Goal: Information Seeking & Learning: Learn about a topic

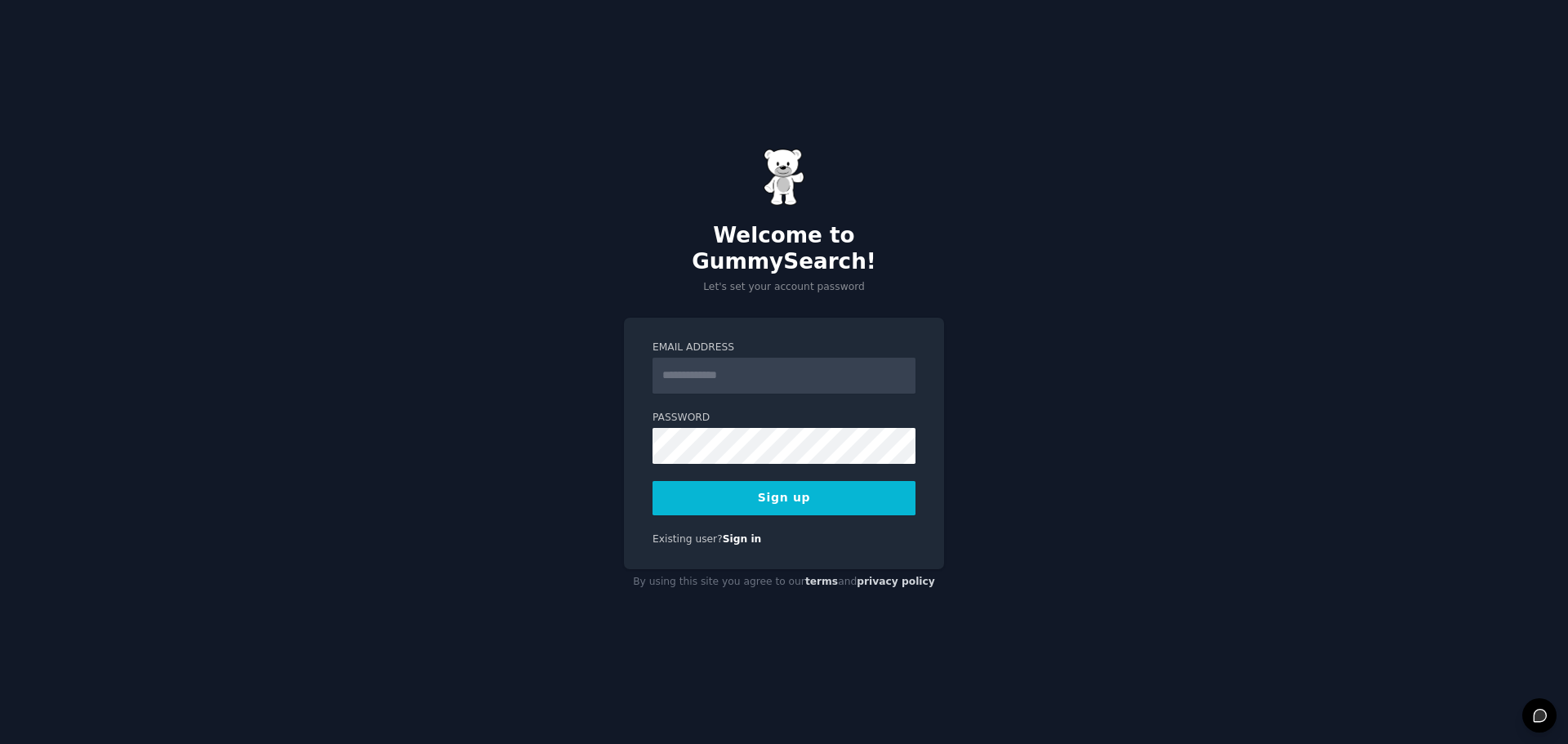
type input "**********"
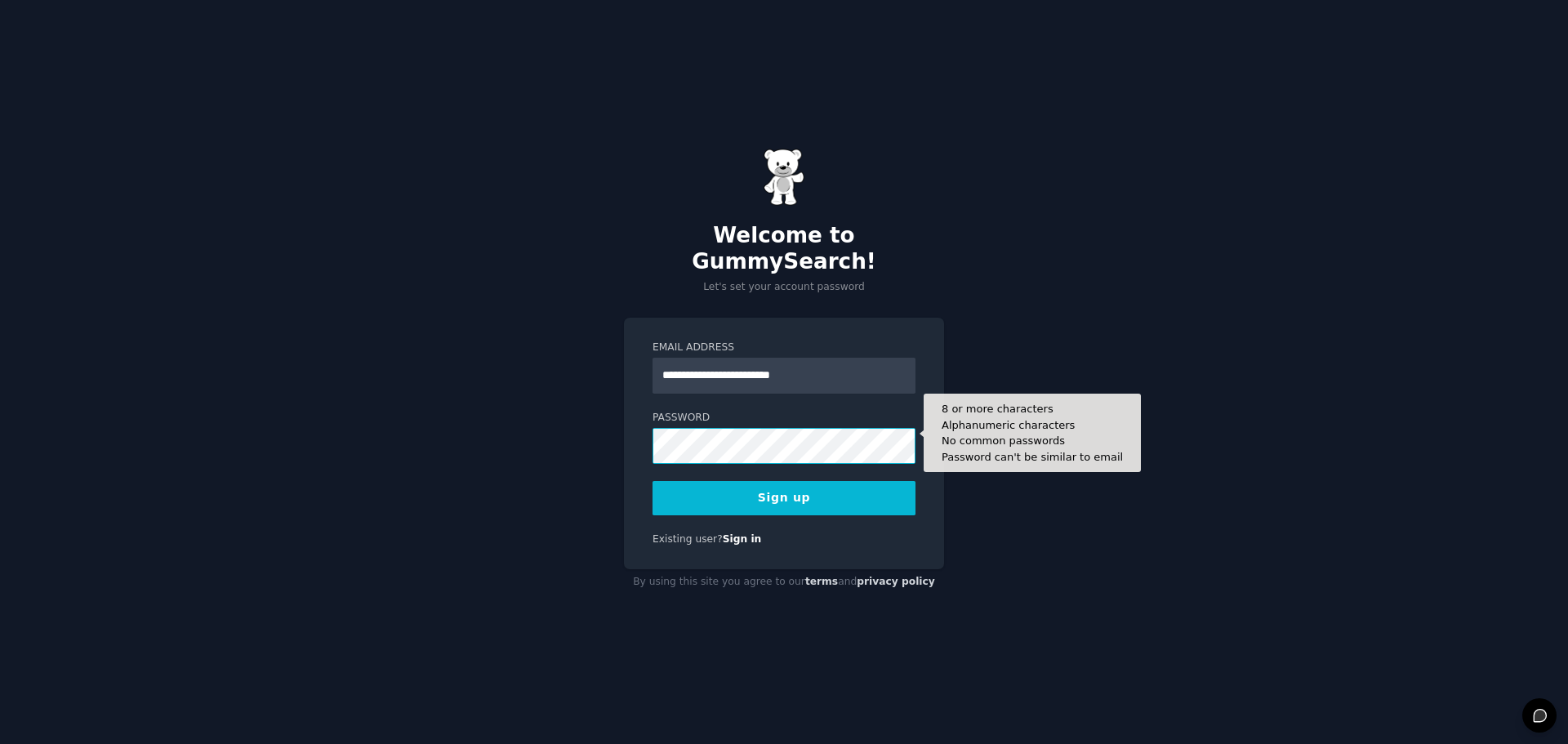
click at [653, 481] on button "Sign up" at bounding box center [784, 498] width 263 height 34
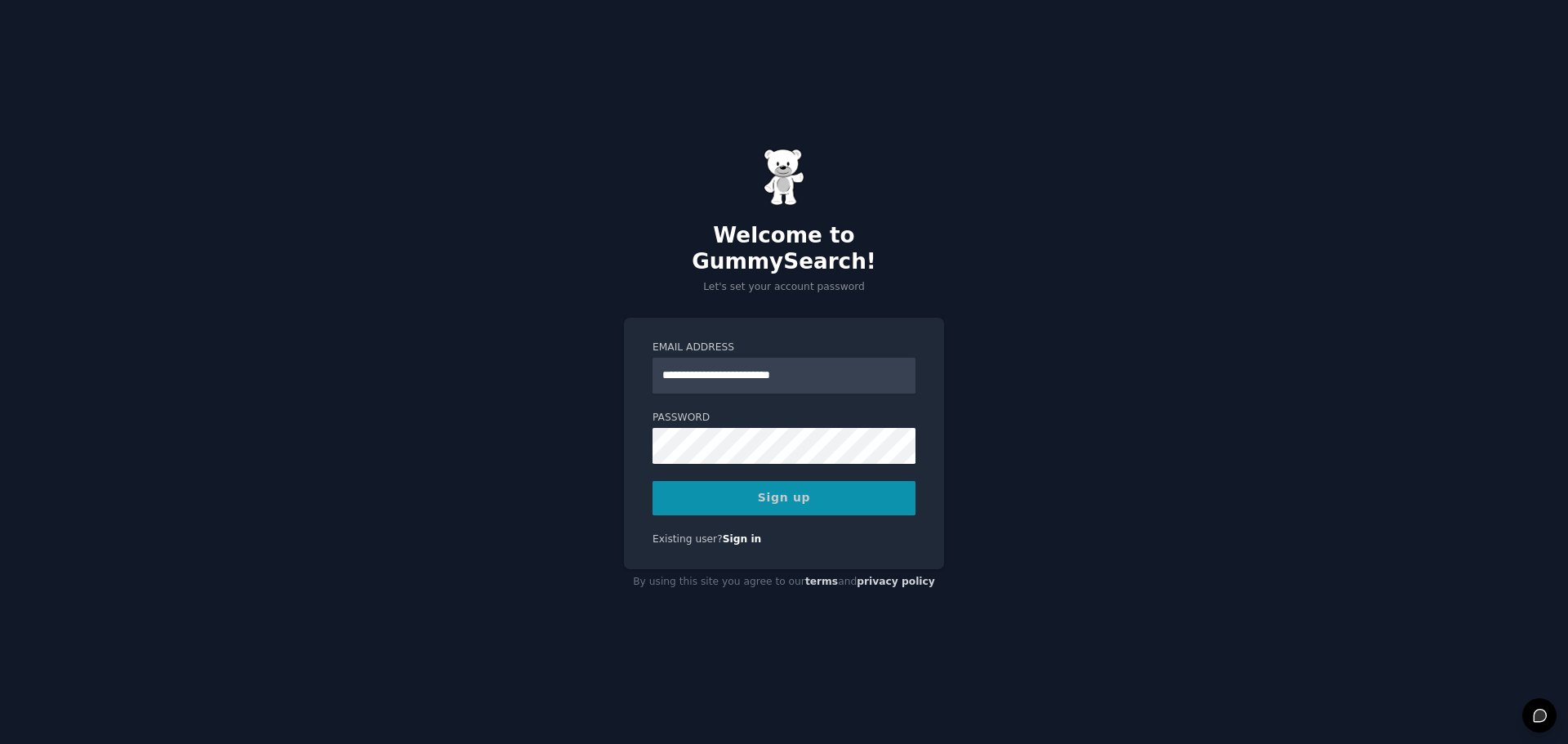
click at [759, 485] on div "Sign up" at bounding box center [784, 498] width 263 height 34
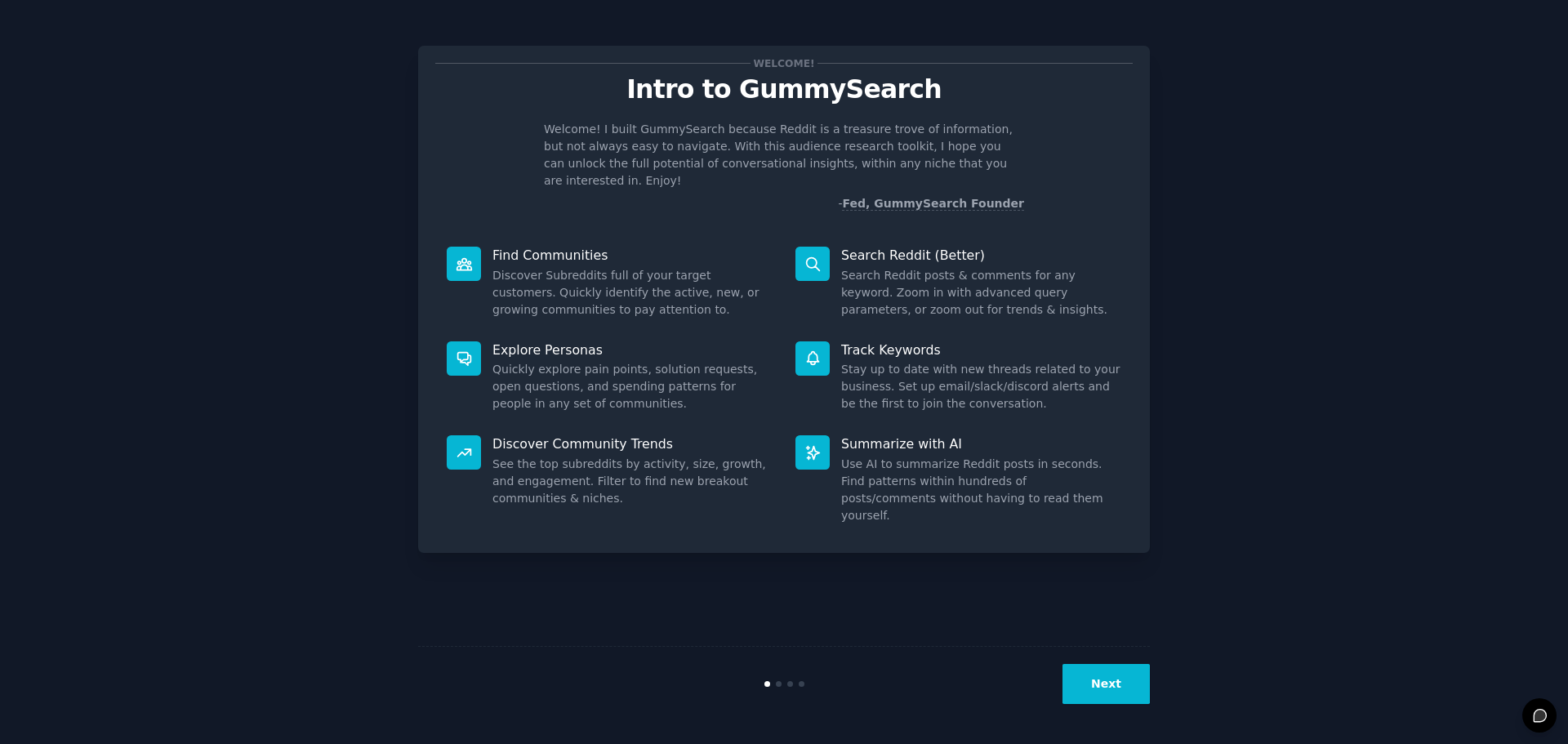
click at [1103, 579] on div "Welcome! Intro to GummySearch Welcome! I built GummySearch because Reddit is a …" at bounding box center [784, 372] width 732 height 698
click at [1100, 681] on button "Next" at bounding box center [1106, 684] width 88 height 40
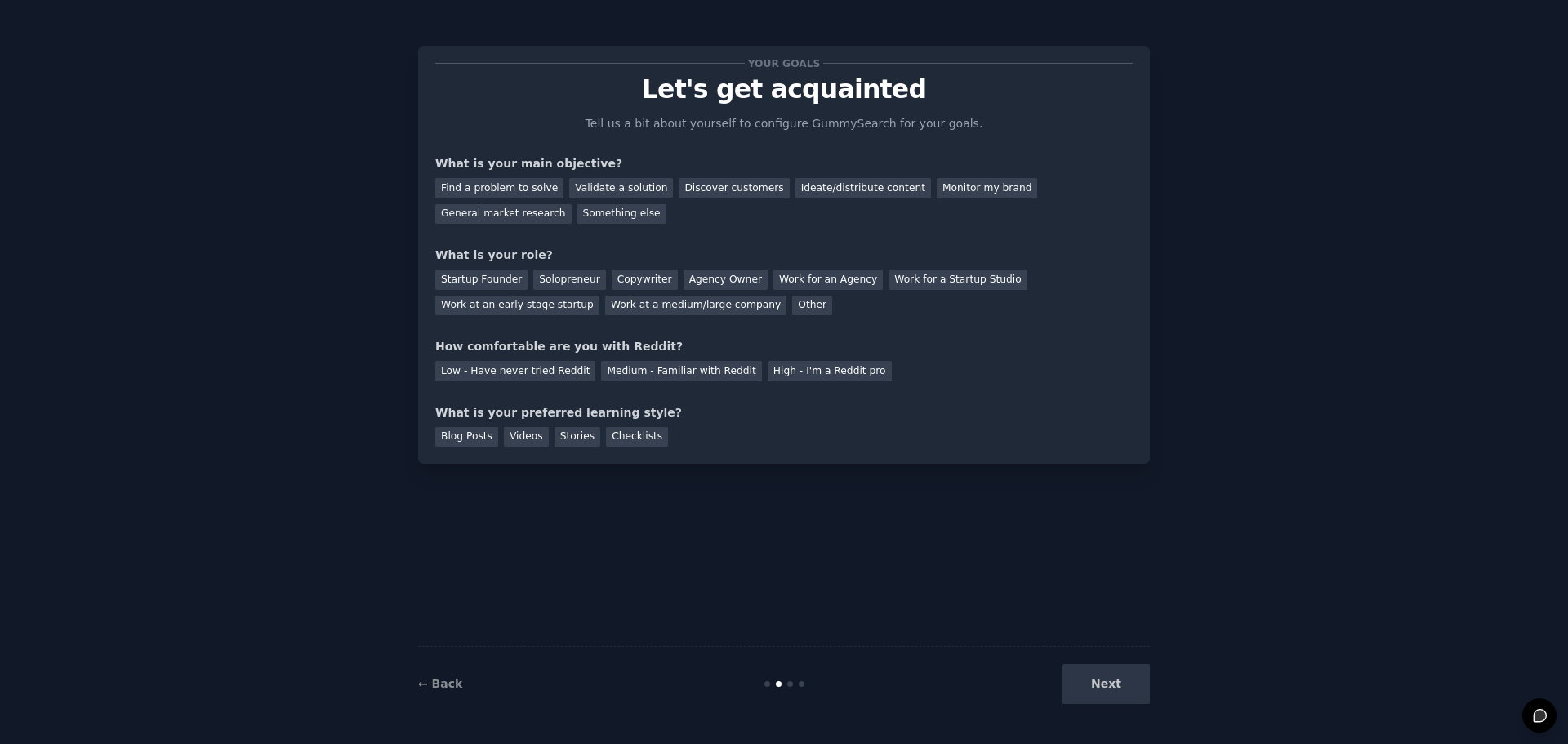
click at [1099, 681] on div "Next" at bounding box center [1027, 684] width 244 height 40
click at [1101, 677] on div "Next" at bounding box center [1027, 684] width 244 height 40
click at [830, 547] on div "Your goals Let's get acquainted Tell us a bit about yourself to configure Gummy…" at bounding box center [784, 372] width 732 height 698
click at [1095, 688] on div "Next" at bounding box center [1027, 684] width 244 height 40
click at [1108, 688] on div "Next" at bounding box center [1027, 684] width 244 height 40
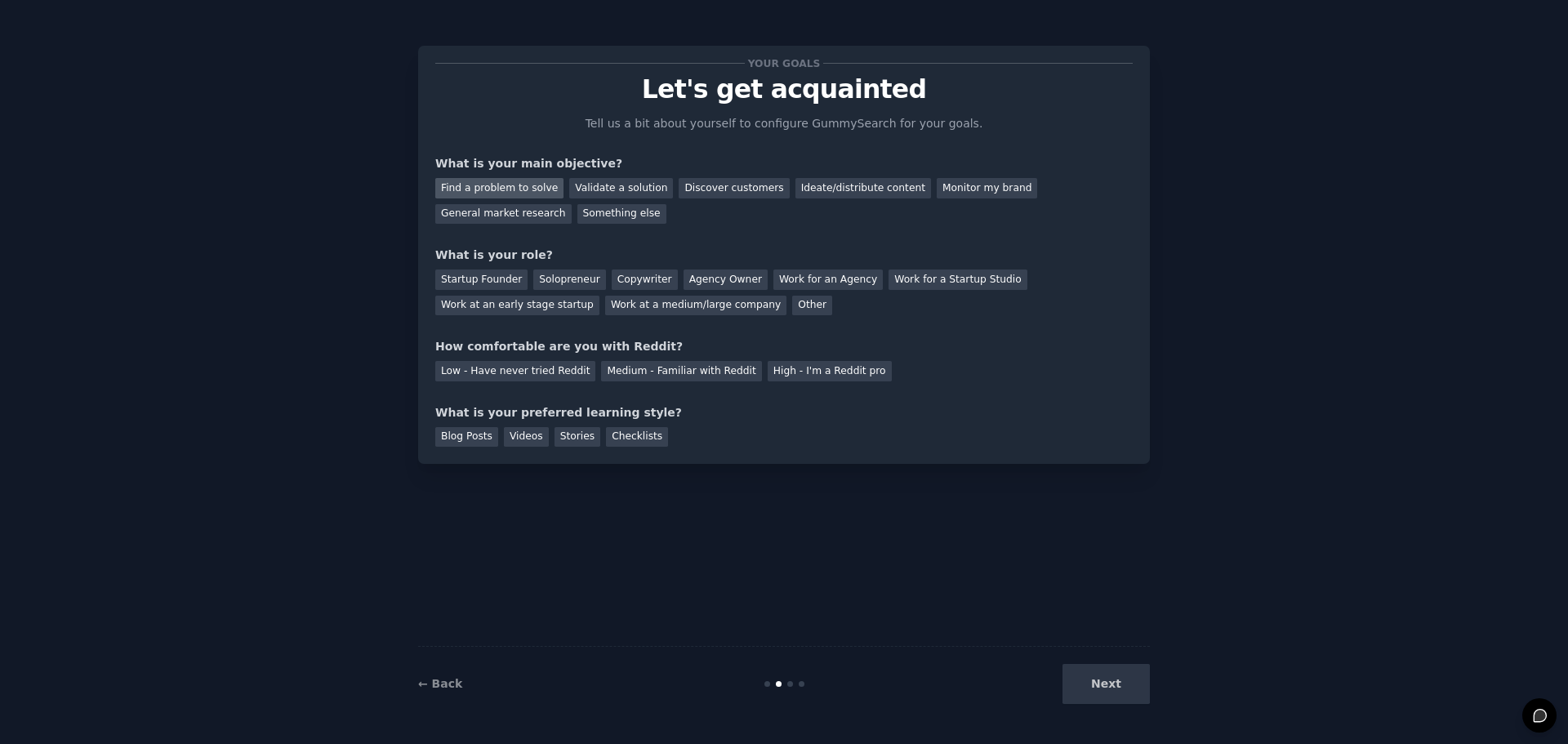
click at [492, 189] on div "Find a problem to solve" at bounding box center [499, 189] width 128 height 21
click at [562, 285] on div "Solopreneur" at bounding box center [569, 280] width 72 height 21
click at [488, 274] on div "Startup Founder" at bounding box center [481, 280] width 92 height 21
click at [497, 302] on div "Work at an early stage startup" at bounding box center [517, 306] width 164 height 21
click at [501, 376] on div "Low - Have never tried Reddit" at bounding box center [515, 372] width 160 height 21
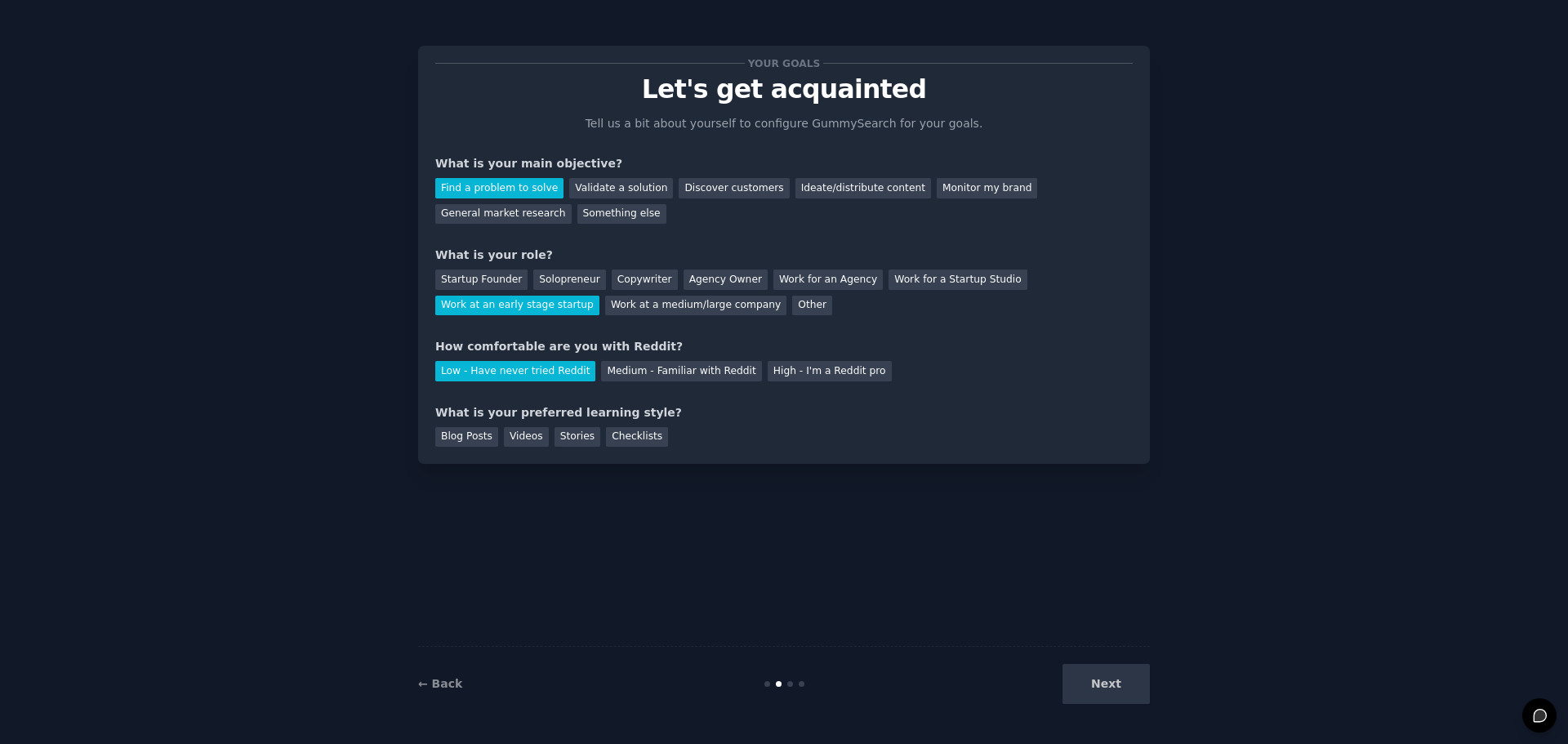
click at [1126, 688] on div "Next" at bounding box center [1027, 684] width 244 height 40
click at [443, 429] on div "Blog Posts" at bounding box center [466, 438] width 63 height 21
click at [1122, 681] on button "Next" at bounding box center [1106, 684] width 88 height 40
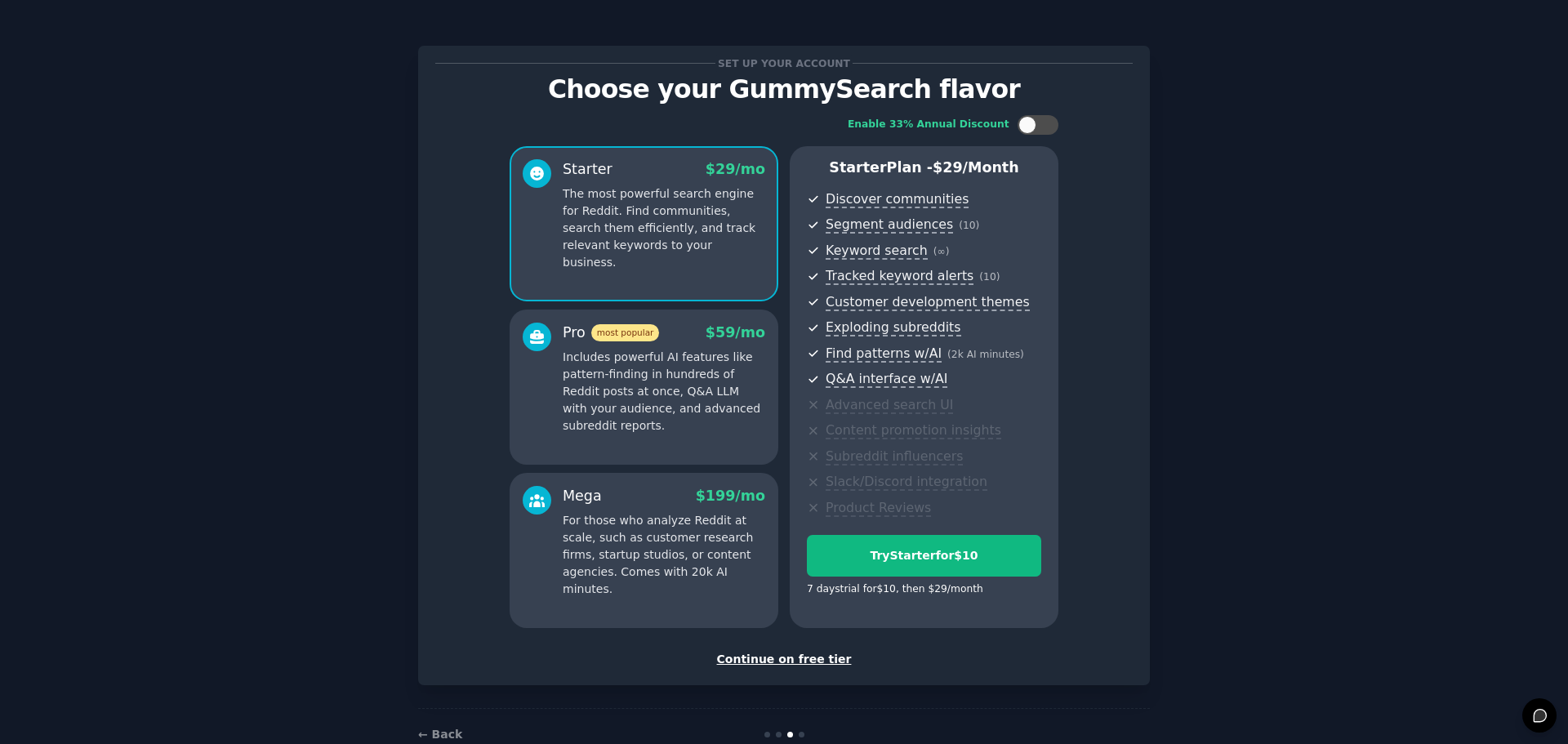
click at [824, 662] on div "Continue on free tier" at bounding box center [783, 659] width 697 height 17
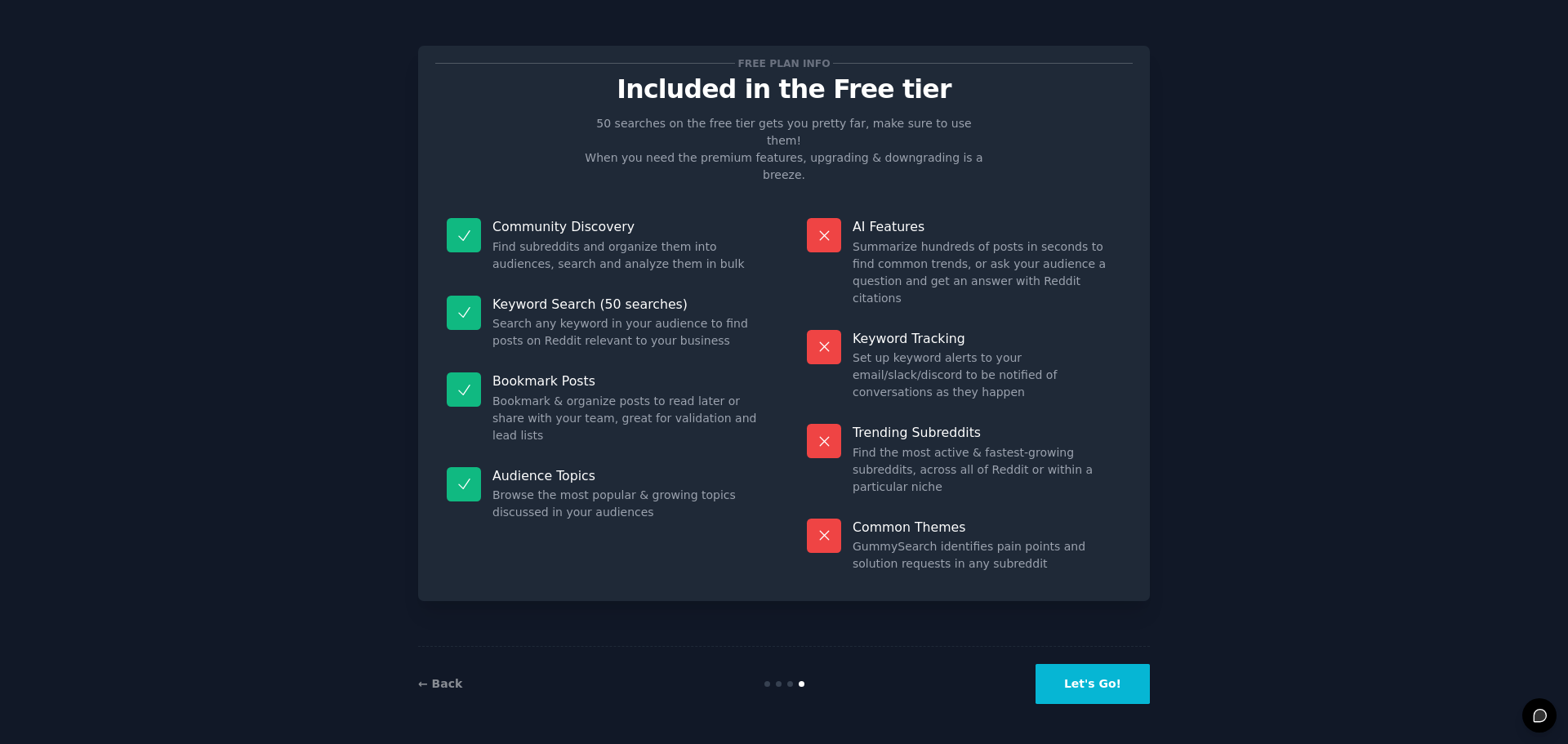
click at [1073, 680] on button "Let's Go!" at bounding box center [1093, 684] width 114 height 40
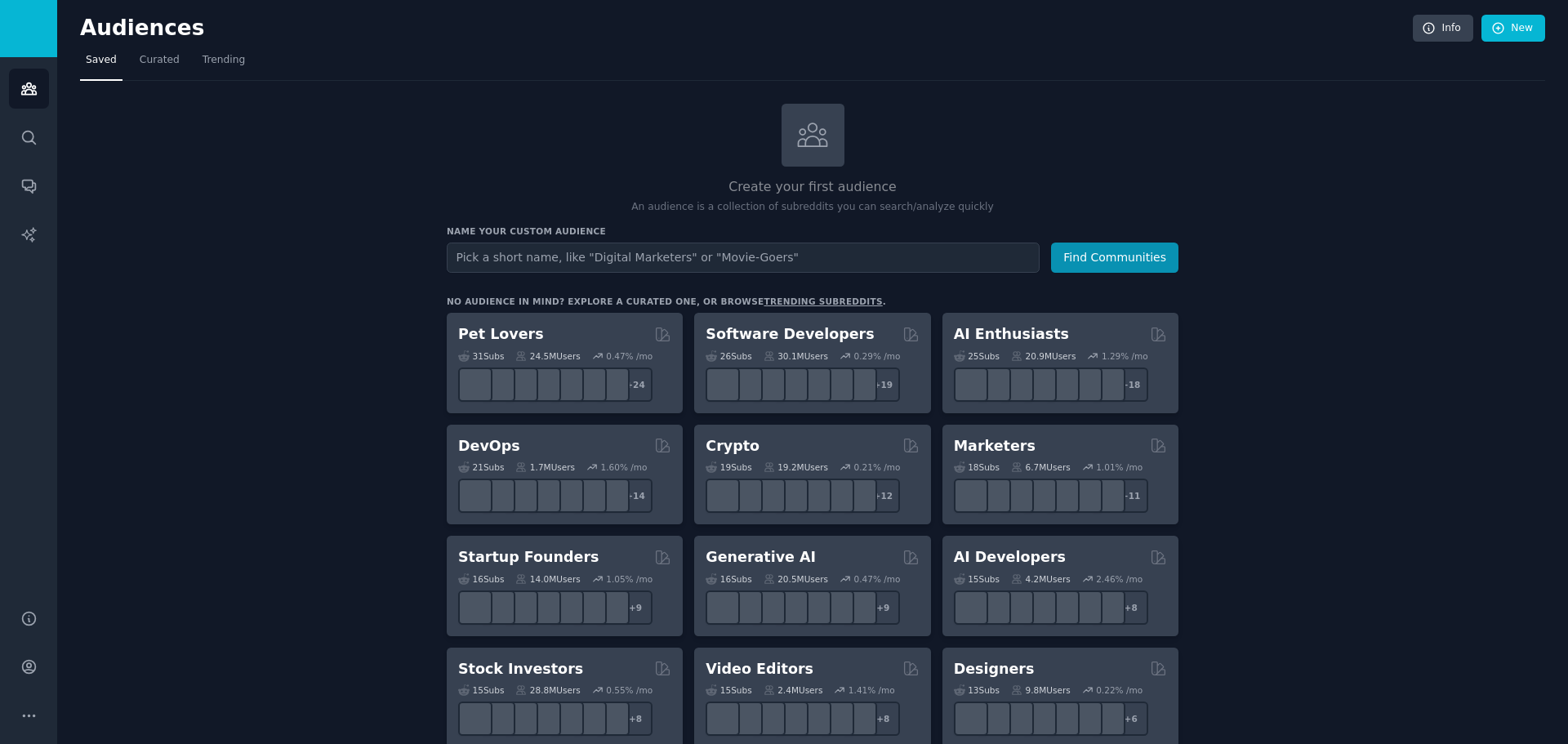
click at [566, 262] on input "text" at bounding box center [743, 257] width 593 height 30
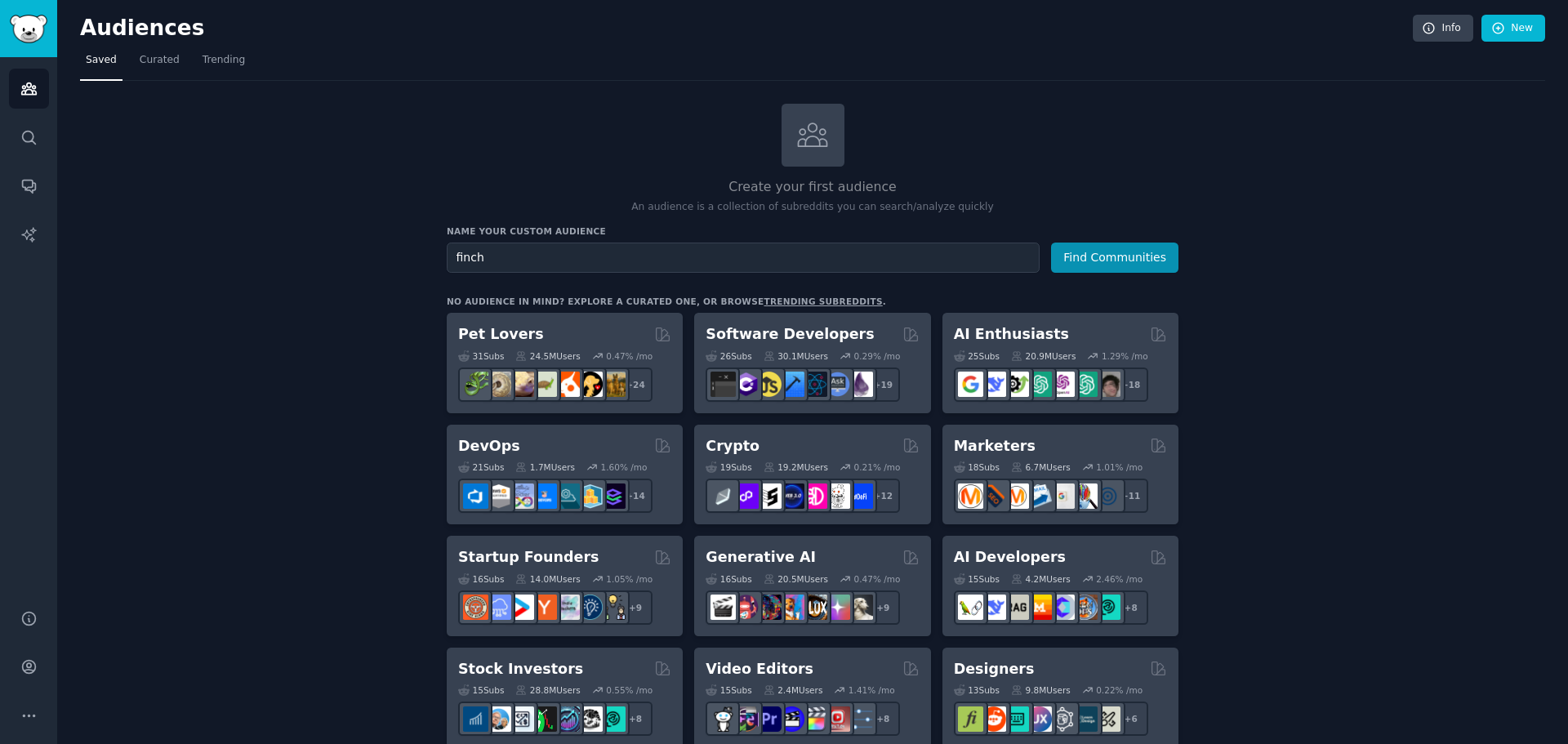
type input "finch"
click at [1051, 242] on button "Find Communities" at bounding box center [1114, 257] width 127 height 30
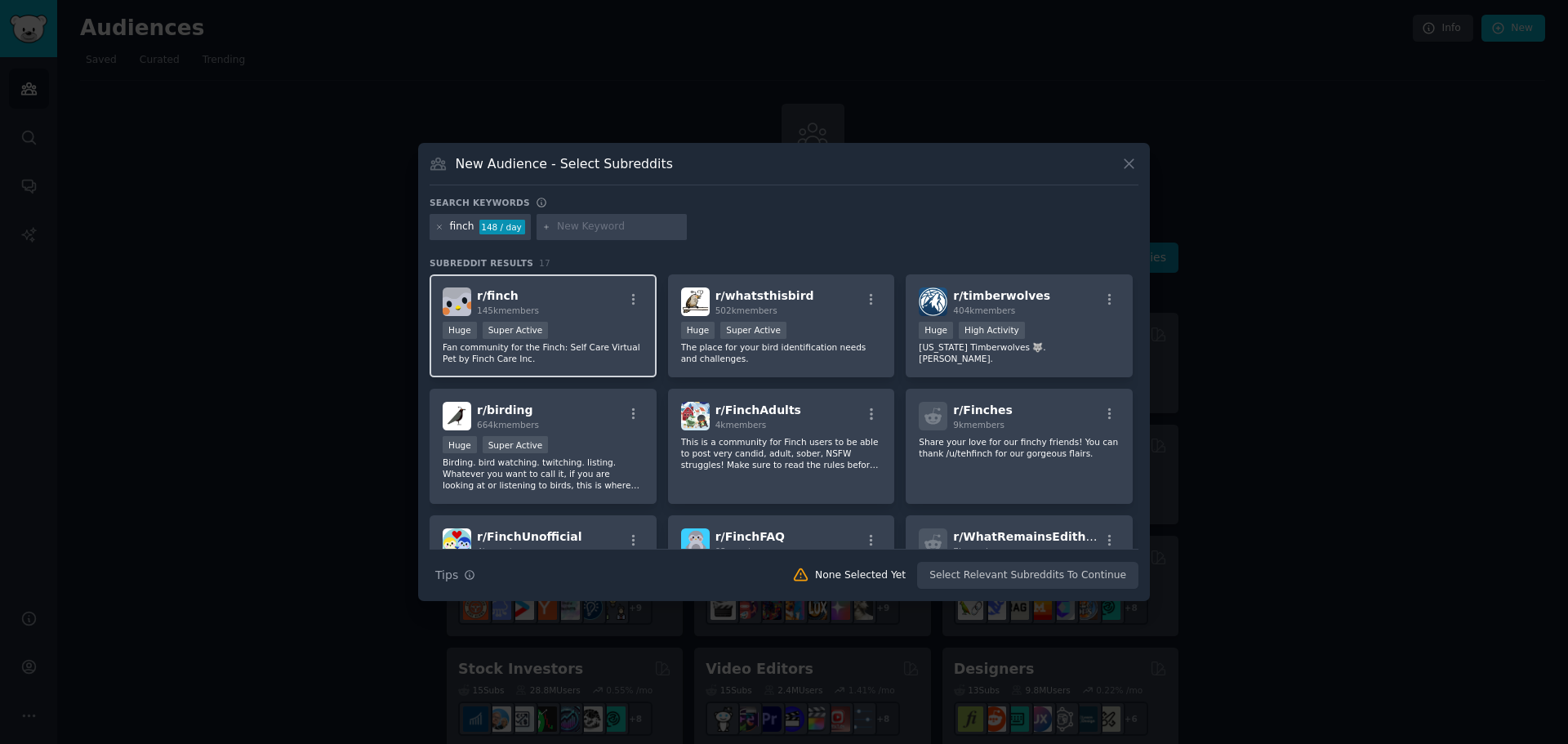
click at [501, 289] on span "r/ finch" at bounding box center [498, 295] width 42 height 13
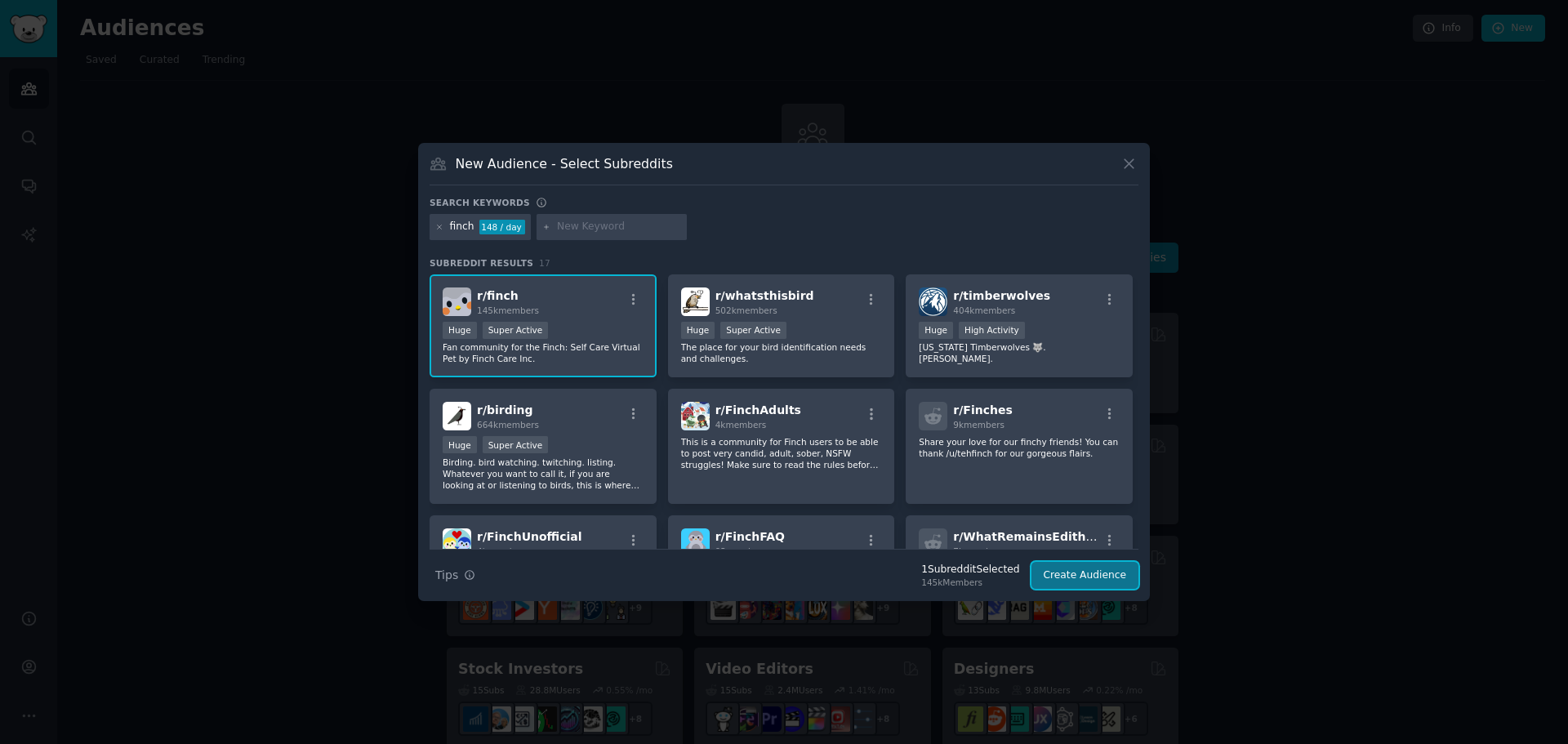
click at [1094, 574] on button "Create Audience" at bounding box center [1086, 575] width 108 height 27
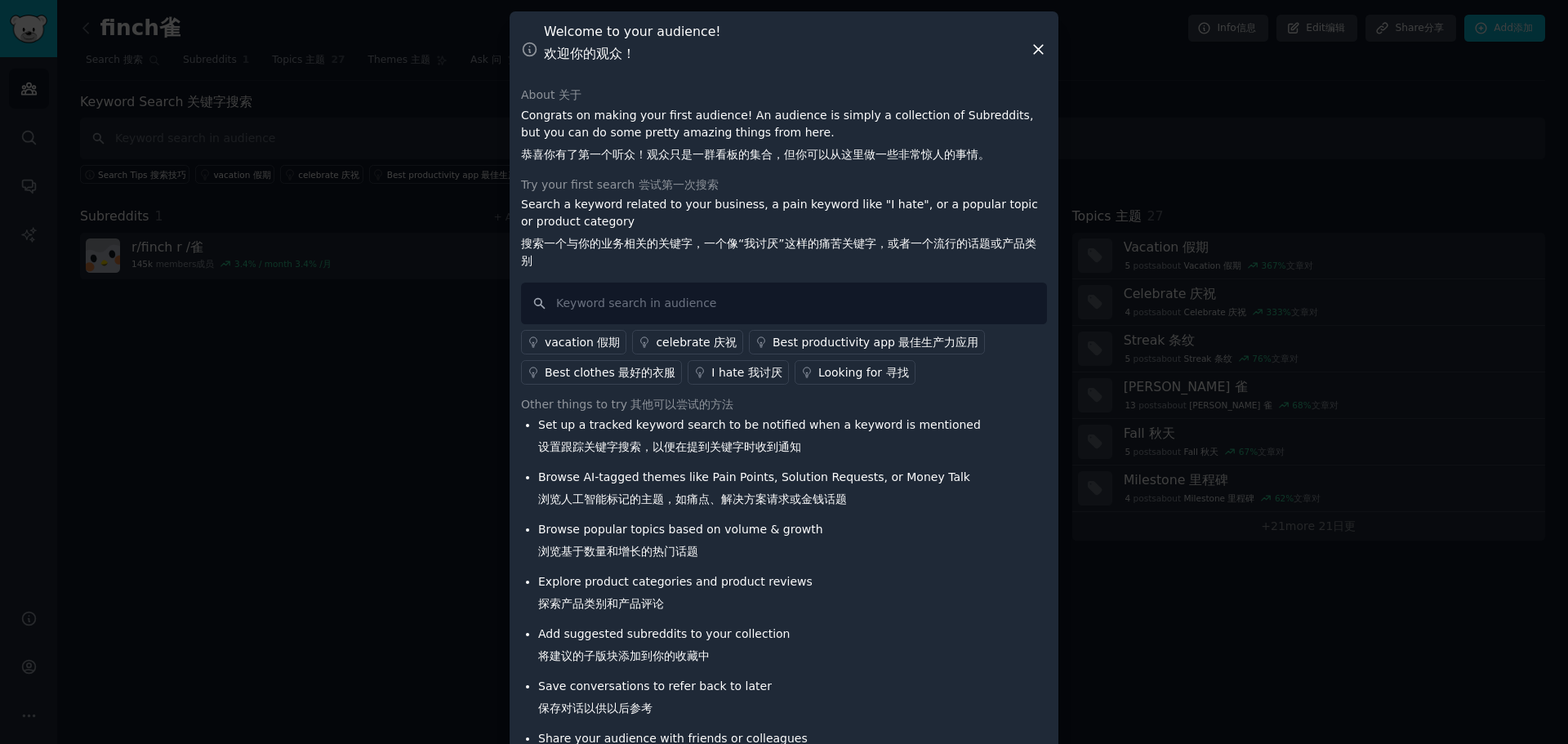
click at [1030, 54] on icon at bounding box center [1039, 49] width 17 height 17
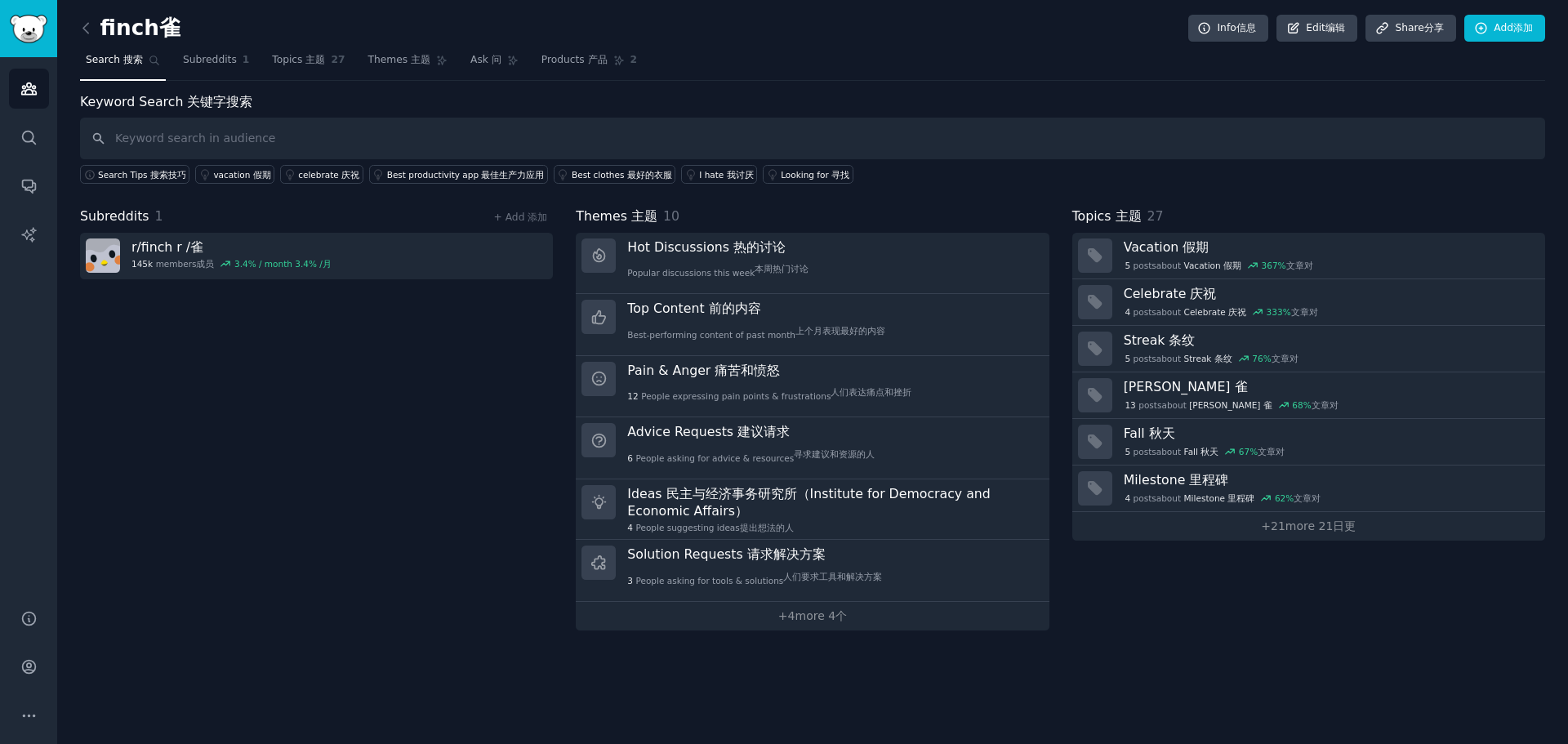
click at [339, 429] on div "Subreddits 1 + Add 添加 r/ finch r /雀 145k members 成员 3.4 % / month 3.4% /月" at bounding box center [316, 418] width 473 height 423
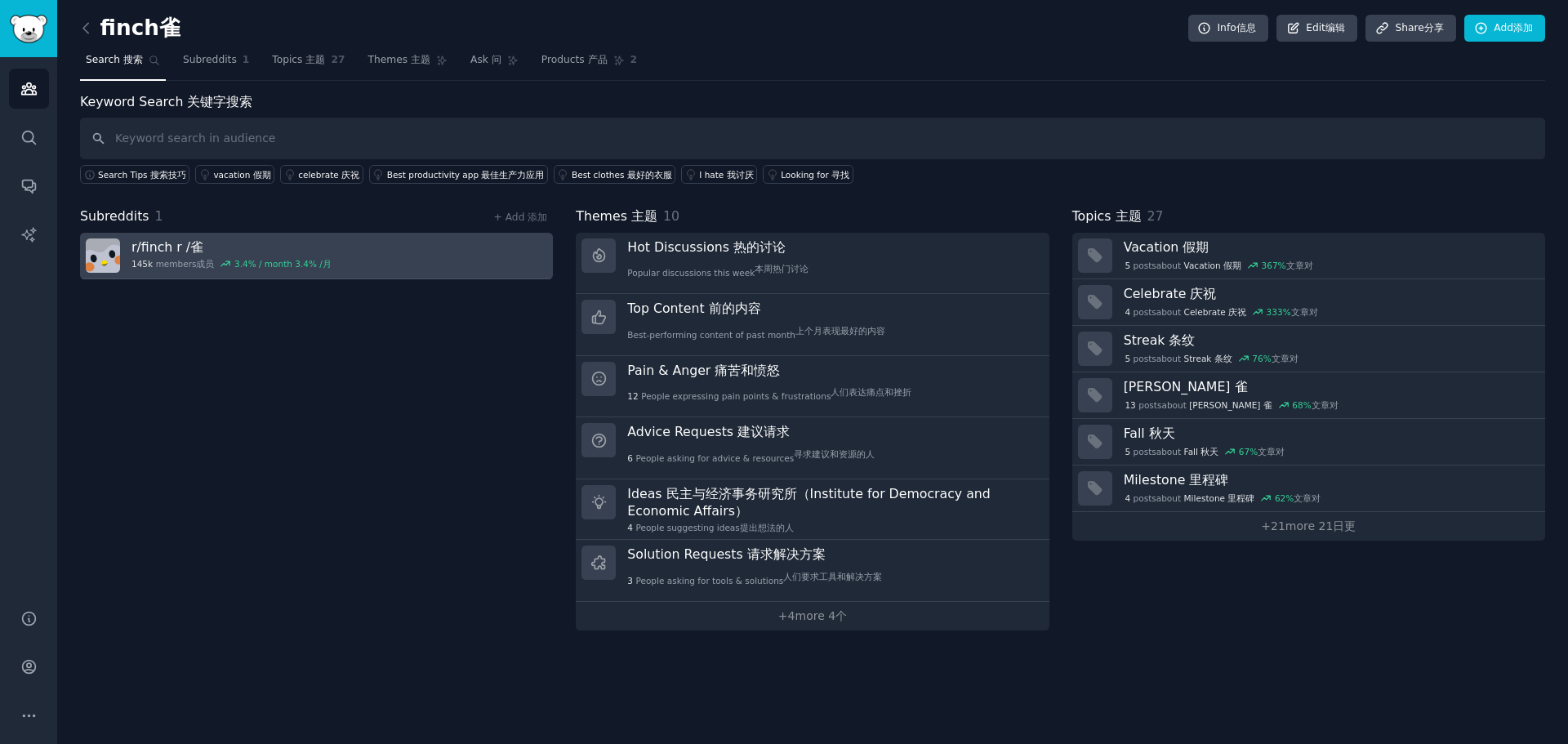
click at [166, 240] on h3 "r/ finch r /雀" at bounding box center [231, 247] width 200 height 17
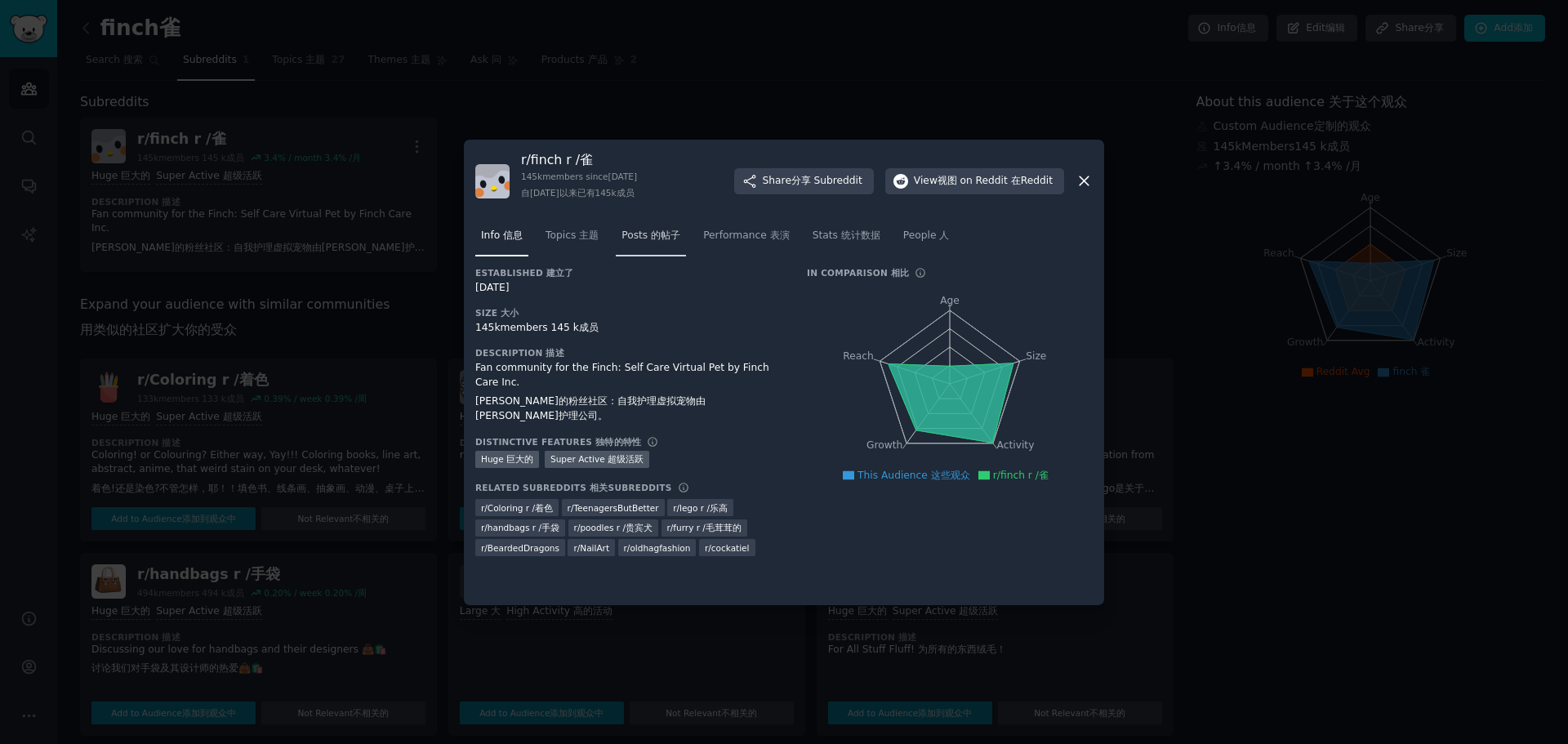
click at [653, 240] on font "的帖子" at bounding box center [665, 235] width 29 height 11
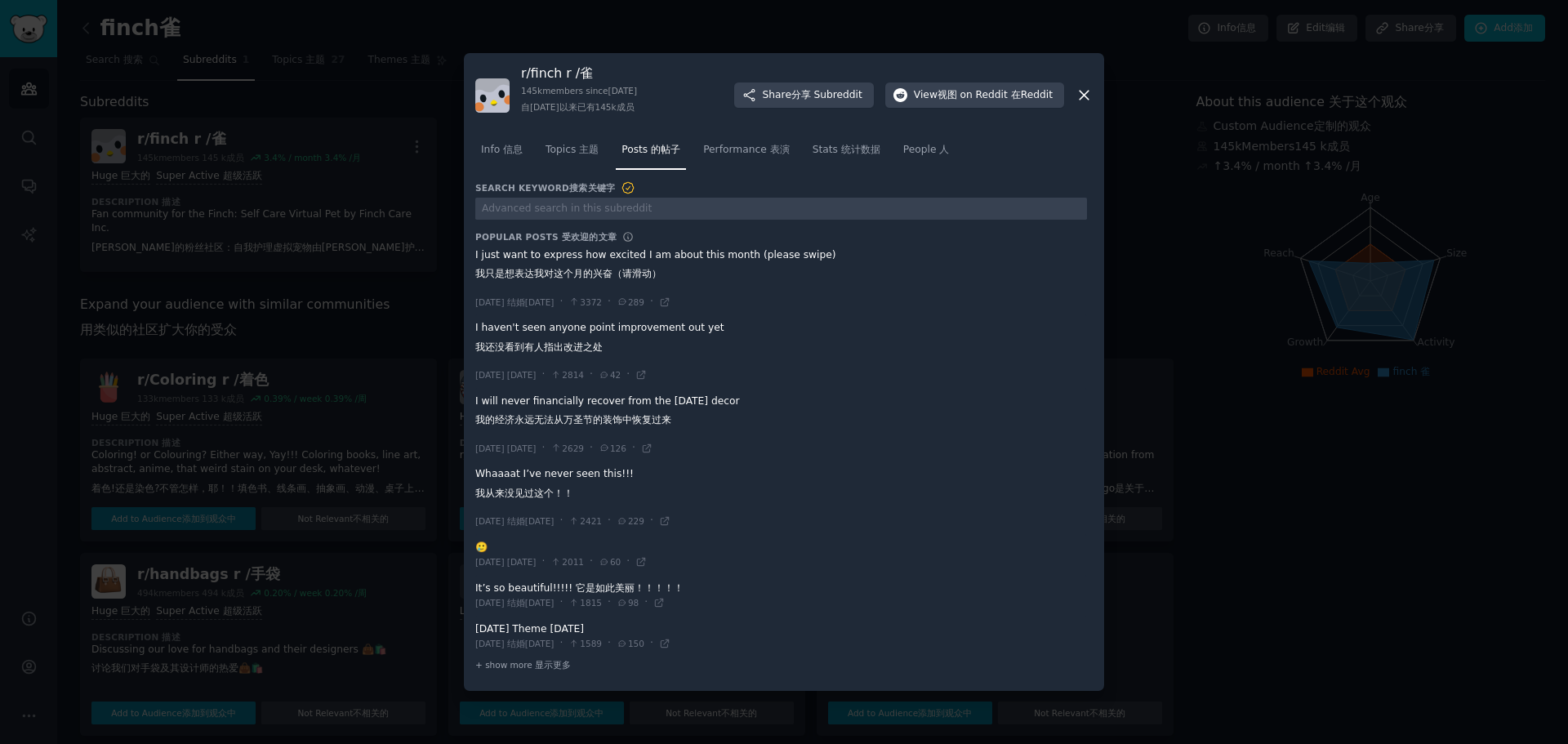
click at [609, 268] on font "我只是想表达我对这个月的兴奋（请滑动）" at bounding box center [656, 274] width 361 height 15
click at [592, 335] on span at bounding box center [781, 351] width 611 height 73
click at [313, 325] on div at bounding box center [784, 372] width 1568 height 744
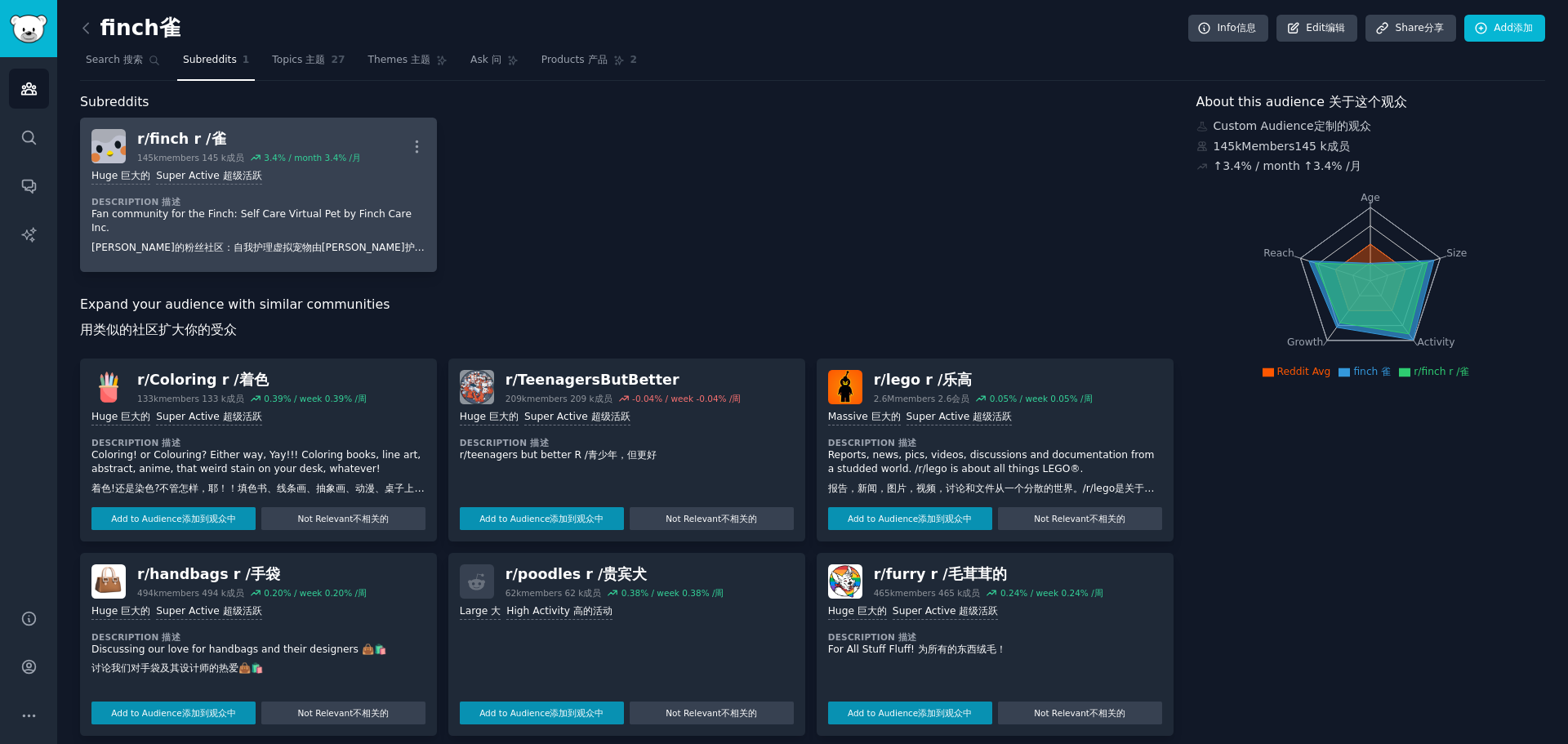
click at [224, 240] on font "[PERSON_NAME]的粉丝社区：自我护理虚拟宠物由[PERSON_NAME]护理公司。" at bounding box center [259, 248] width 334 height 15
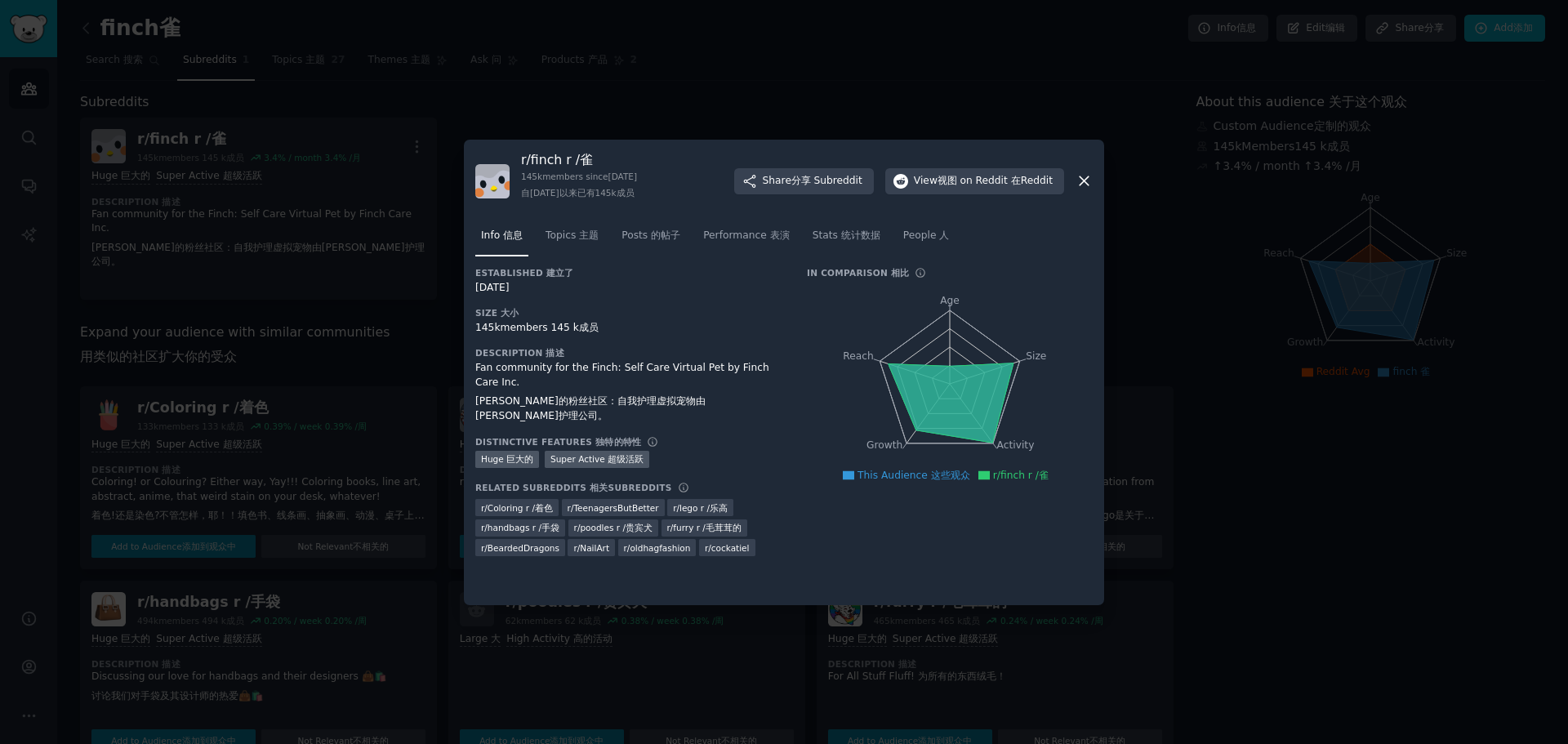
click at [622, 368] on div "Fan community for the Finch: Self Care Virtual Pet by Finch Care Inc. [PERSON_N…" at bounding box center [629, 392] width 309 height 62
click at [581, 239] on font "主题" at bounding box center [589, 235] width 20 height 11
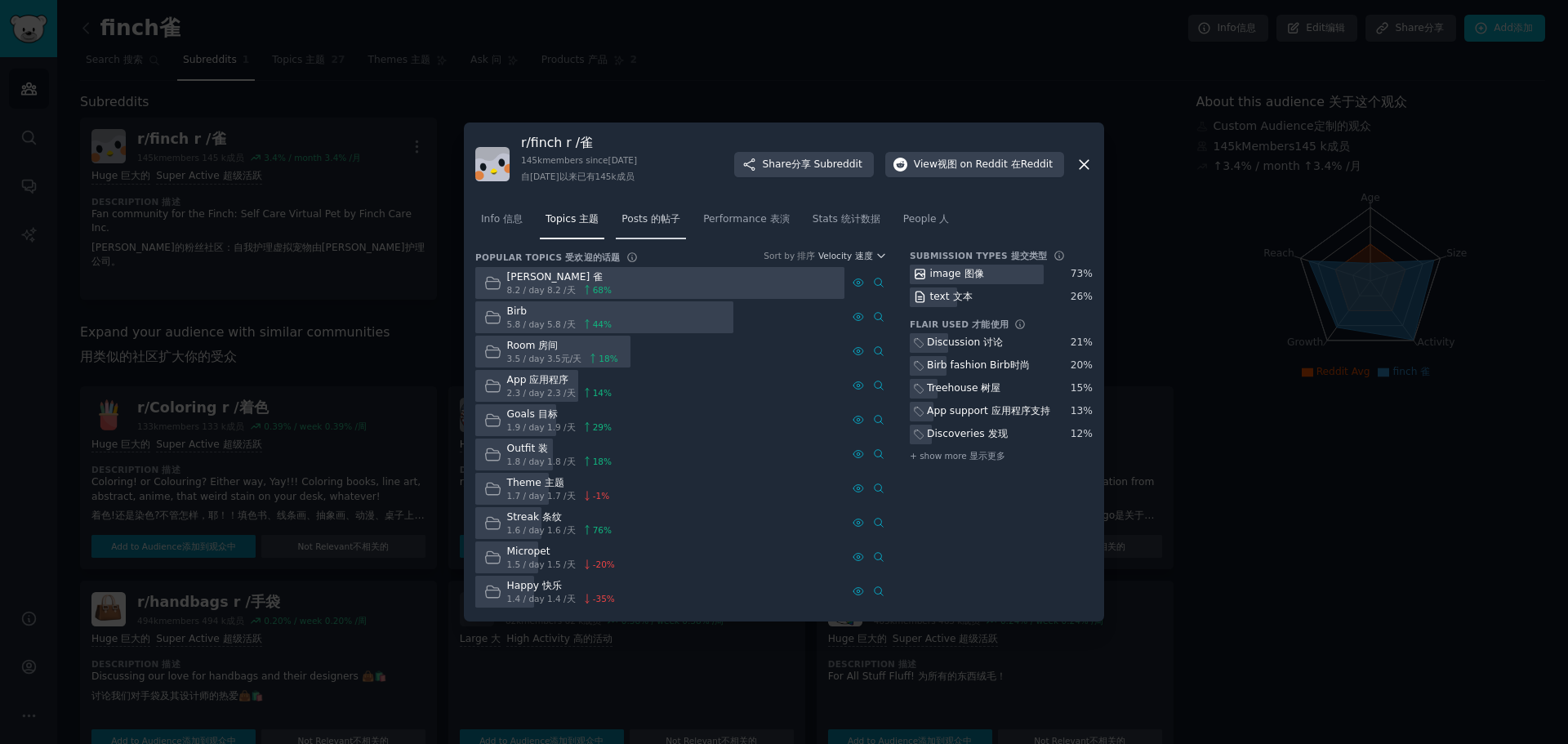
click at [640, 216] on span "Posts 的帖子" at bounding box center [651, 220] width 58 height 15
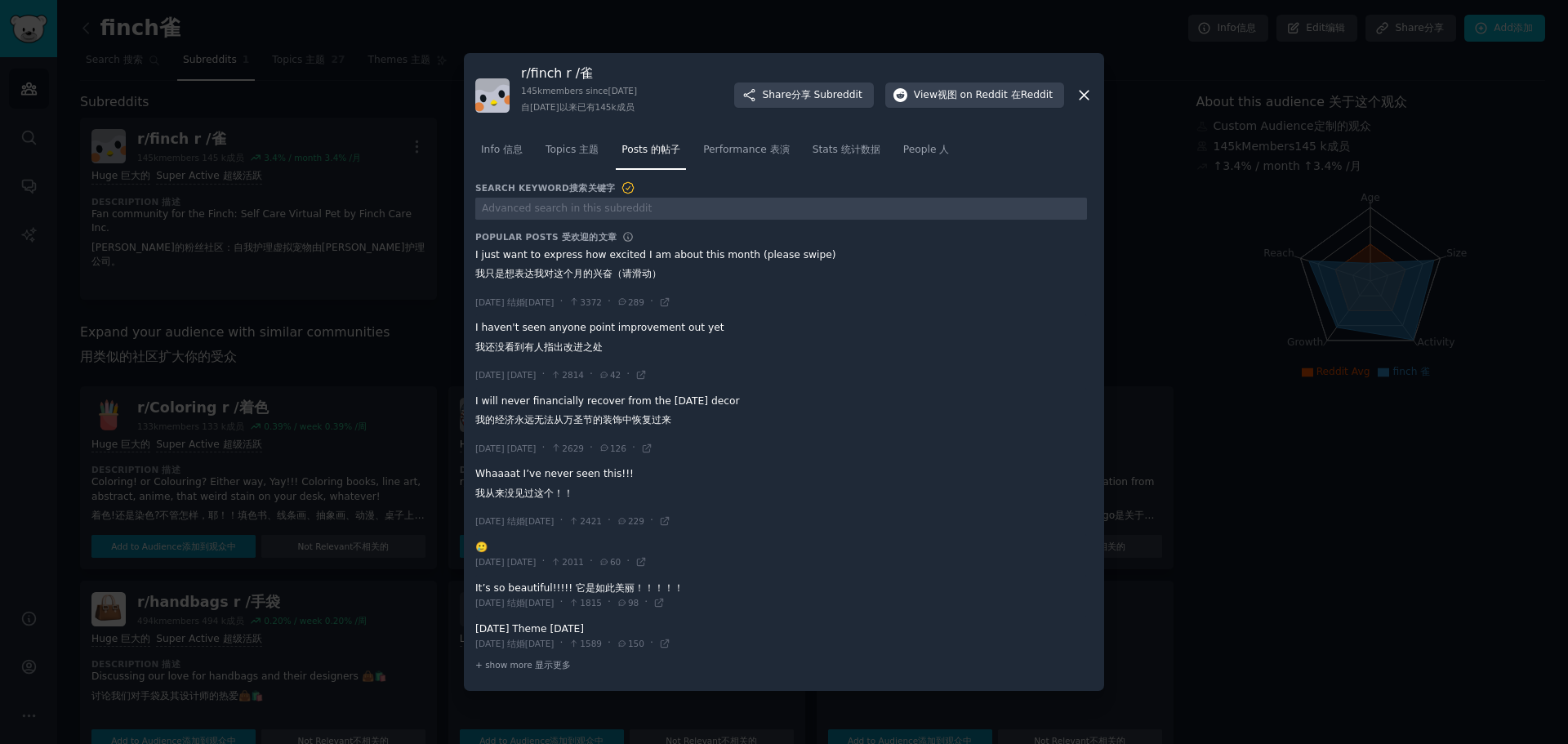
click at [678, 325] on span at bounding box center [781, 351] width 611 height 73
click at [562, 372] on icon at bounding box center [557, 375] width 11 height 9
click at [608, 374] on icon at bounding box center [604, 375] width 7 height 6
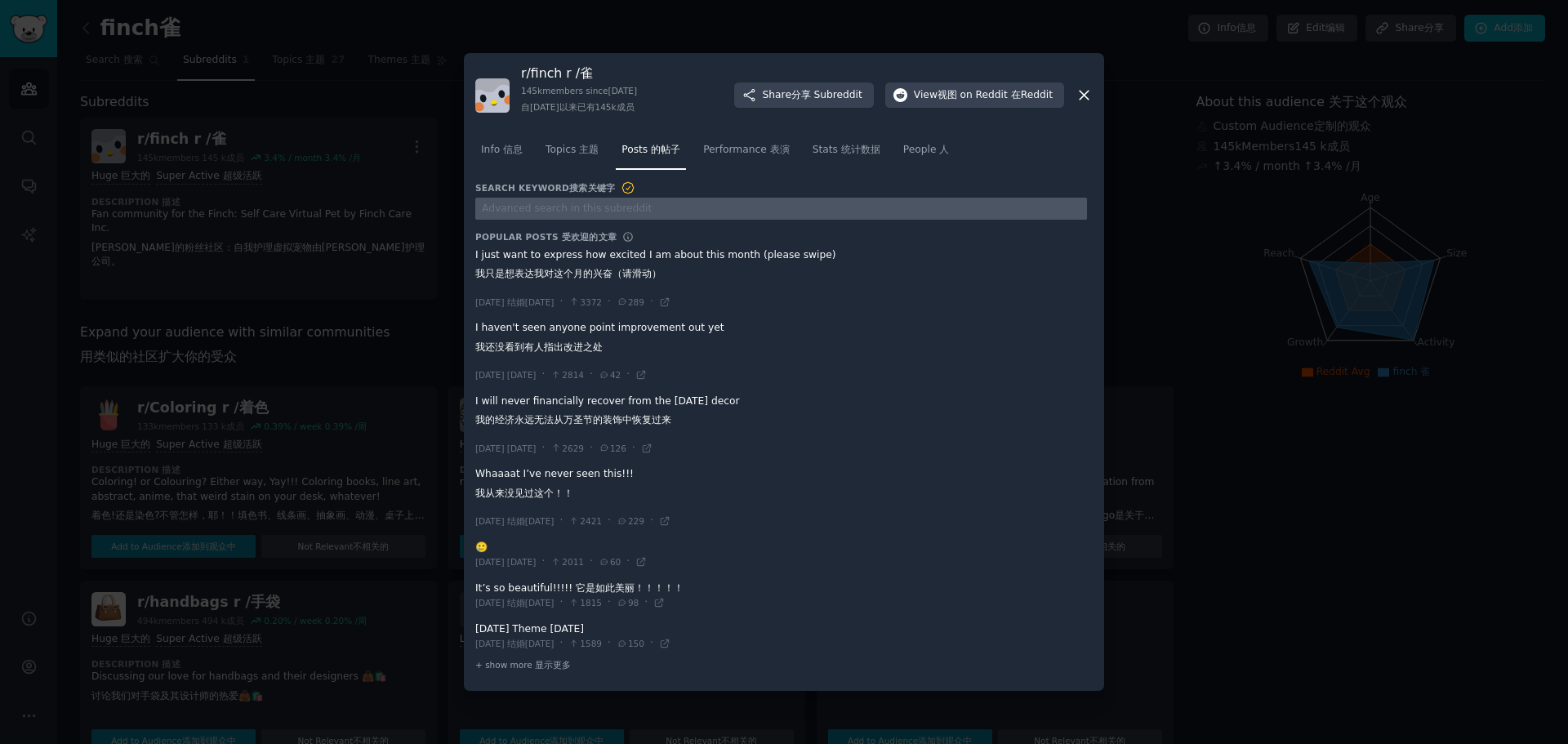
click at [539, 207] on input "text" at bounding box center [781, 208] width 611 height 22
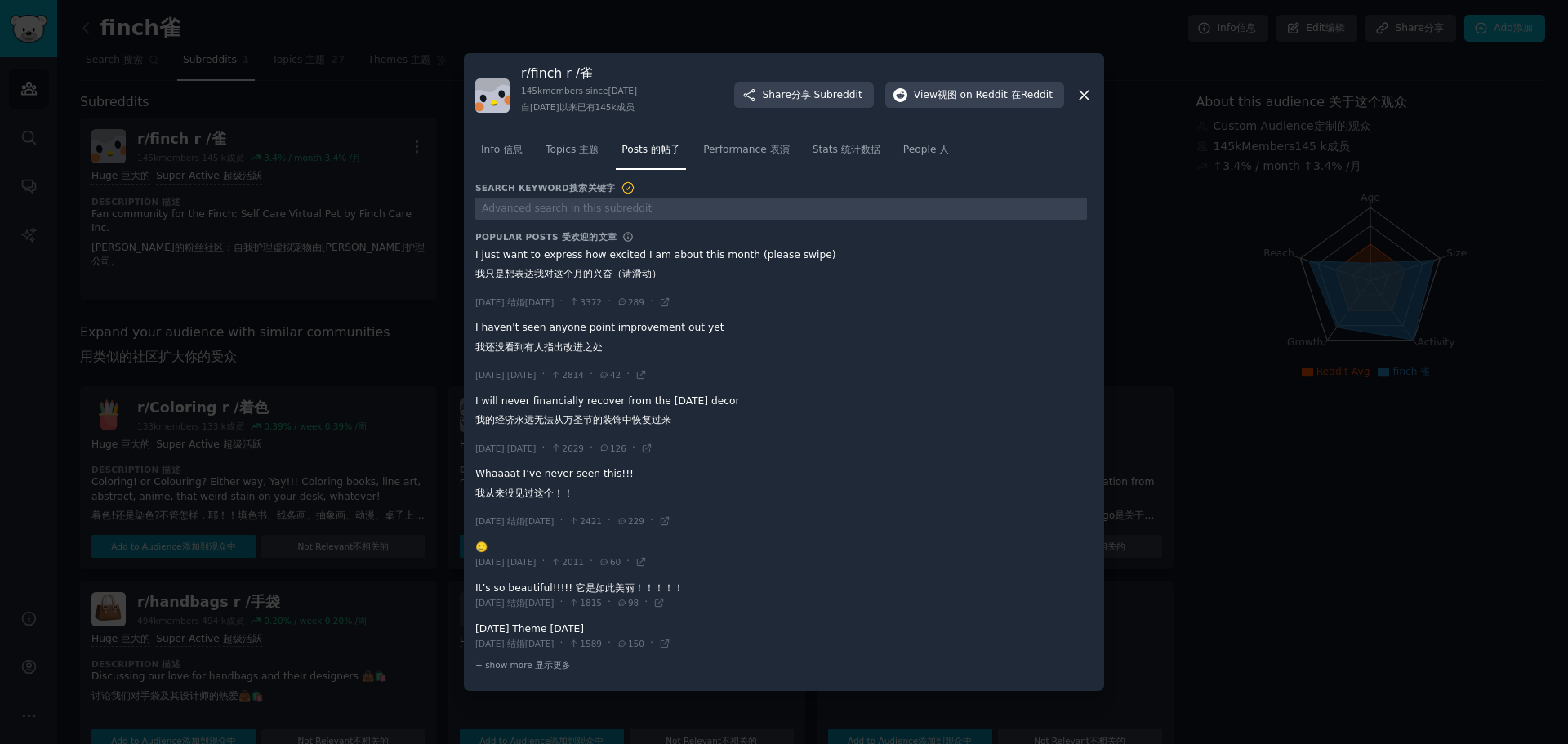
drag, startPoint x: 475, startPoint y: 324, endPoint x: 666, endPoint y: 325, distance: 191.0
click at [666, 325] on span at bounding box center [781, 351] width 611 height 73
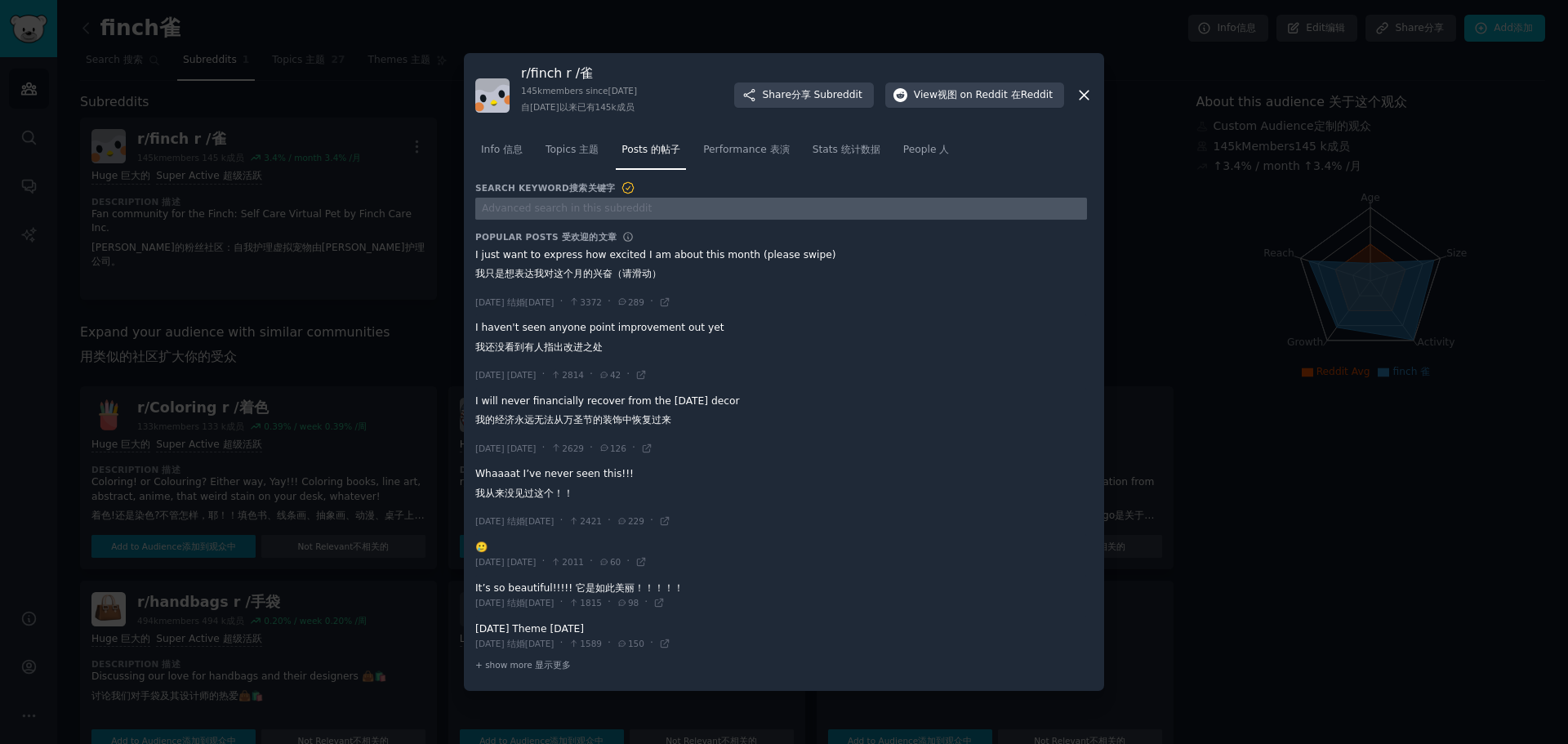
click at [641, 211] on input "text" at bounding box center [781, 208] width 611 height 22
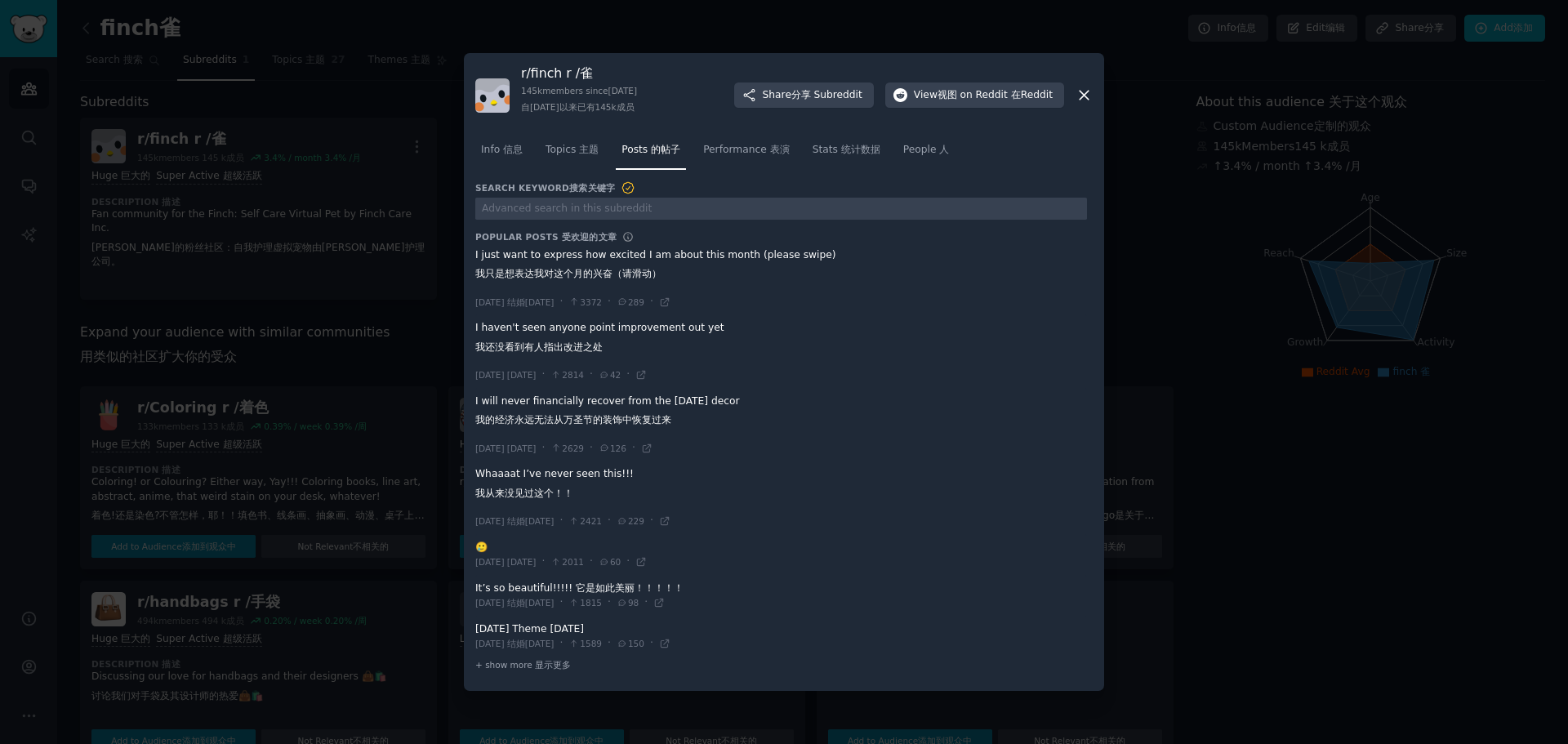
drag, startPoint x: 610, startPoint y: 324, endPoint x: 706, endPoint y: 325, distance: 96.0
click at [705, 325] on span at bounding box center [781, 351] width 611 height 73
click at [539, 667] on font "显示更多" at bounding box center [553, 665] width 36 height 9
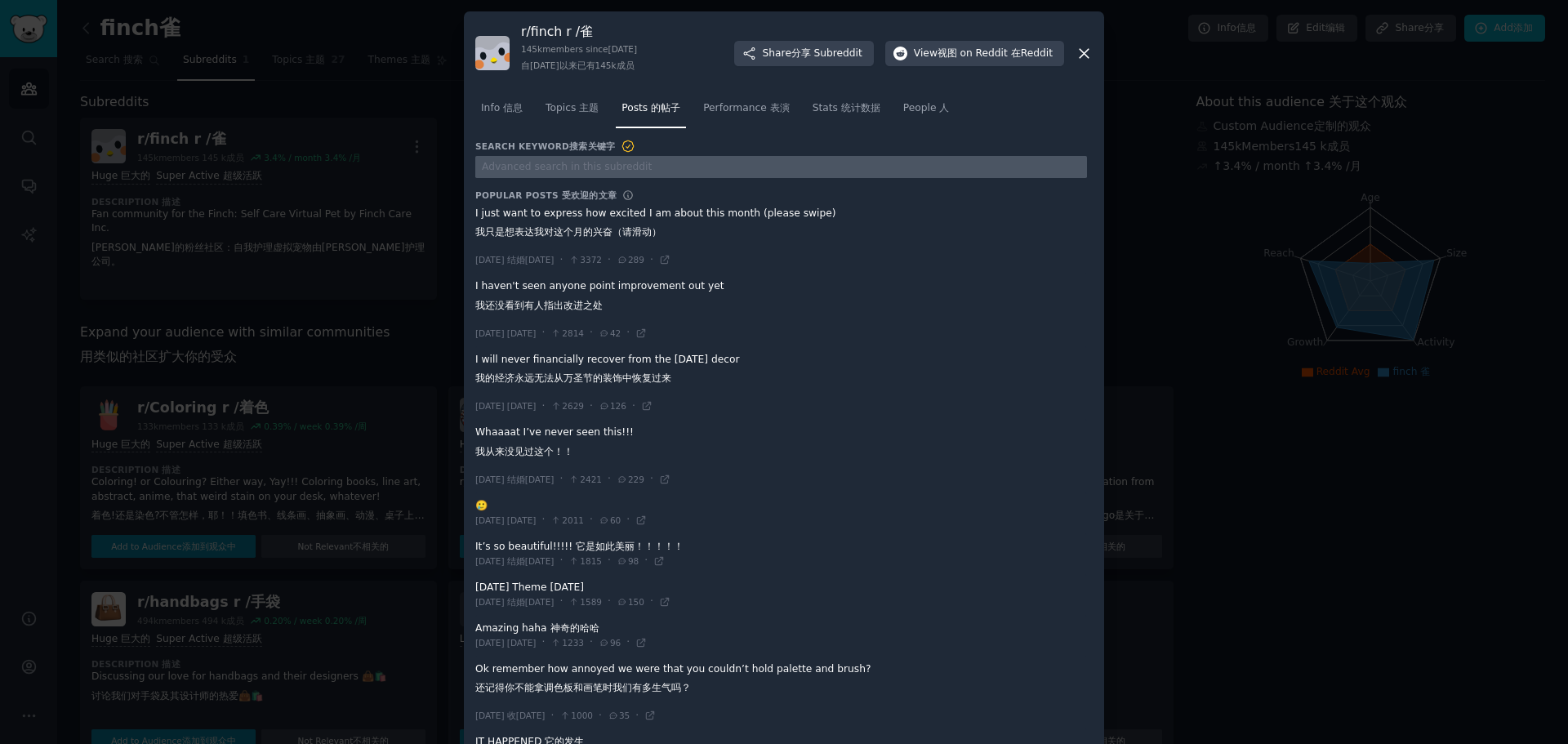
click at [582, 166] on input "text" at bounding box center [781, 166] width 611 height 22
type input "breathe"
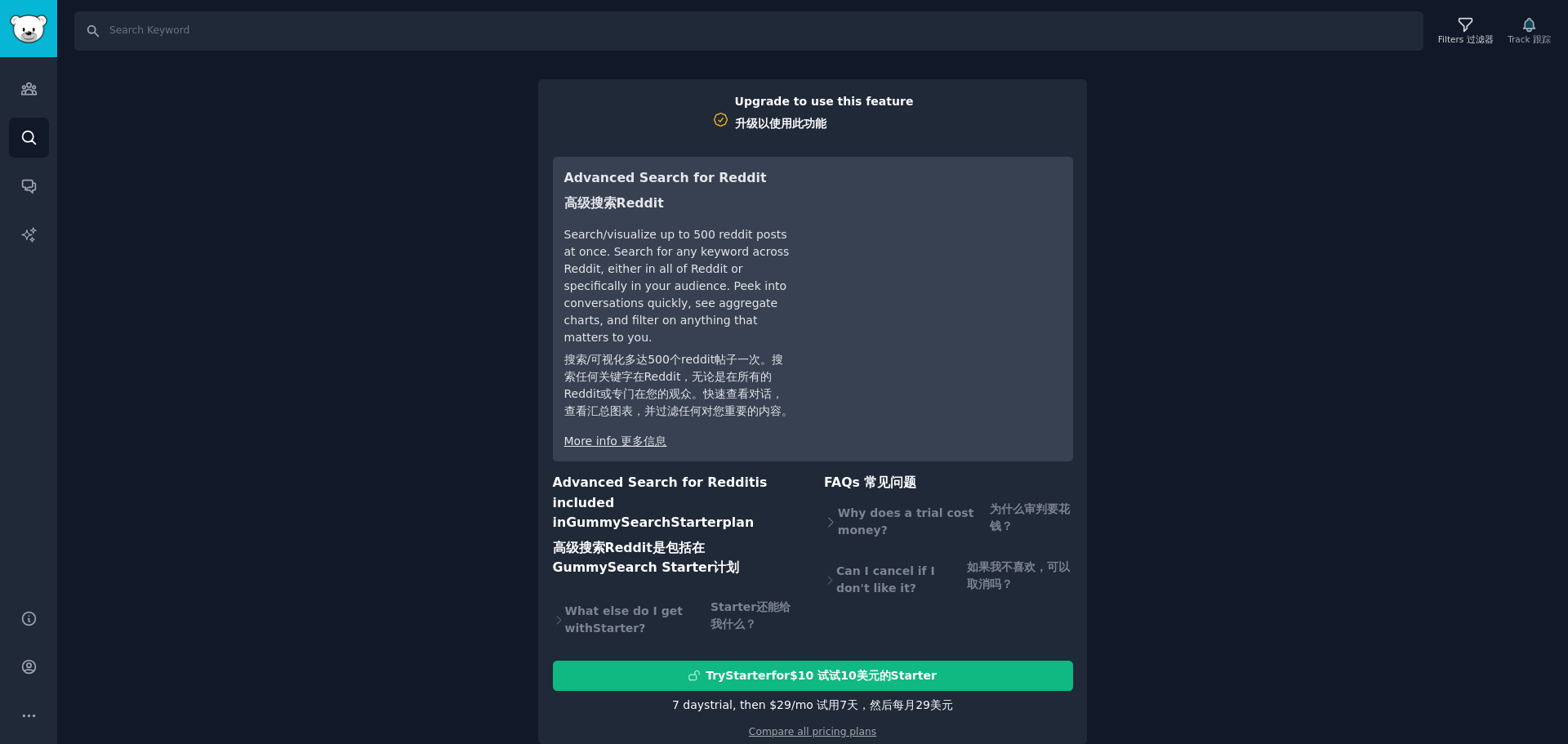
click at [372, 232] on div "Search Filters 过滤器 Track 跟踪 Upgrade to use this feature 升级以使用此功能 Advanced Searc…" at bounding box center [813, 372] width 1511 height 744
click at [1244, 197] on div "Search Filters 过滤器 Track 跟踪 Upgrade to use this feature 升级以使用此功能 Advanced Searc…" at bounding box center [813, 372] width 1511 height 744
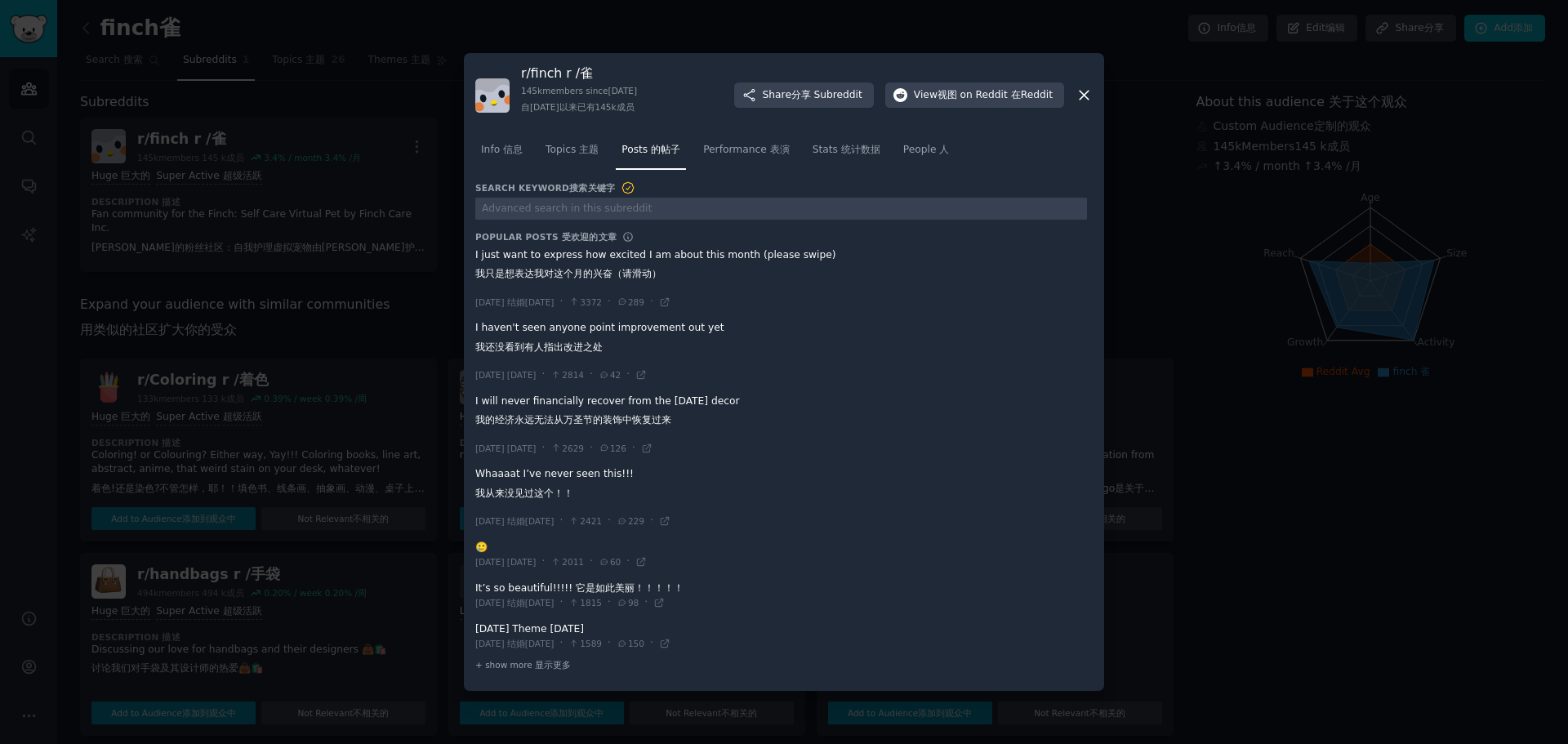
drag, startPoint x: 475, startPoint y: 325, endPoint x: 708, endPoint y: 323, distance: 233.0
click at [708, 323] on div "r/ finch r /雀 145k members since [DATE] 自[DATE]以来已有145k成员 Share 分享 Subreddit Vi…" at bounding box center [784, 372] width 641 height 637
click at [705, 323] on span at bounding box center [781, 351] width 611 height 73
click at [1043, 93] on font "在Reddit" at bounding box center [1032, 94] width 42 height 11
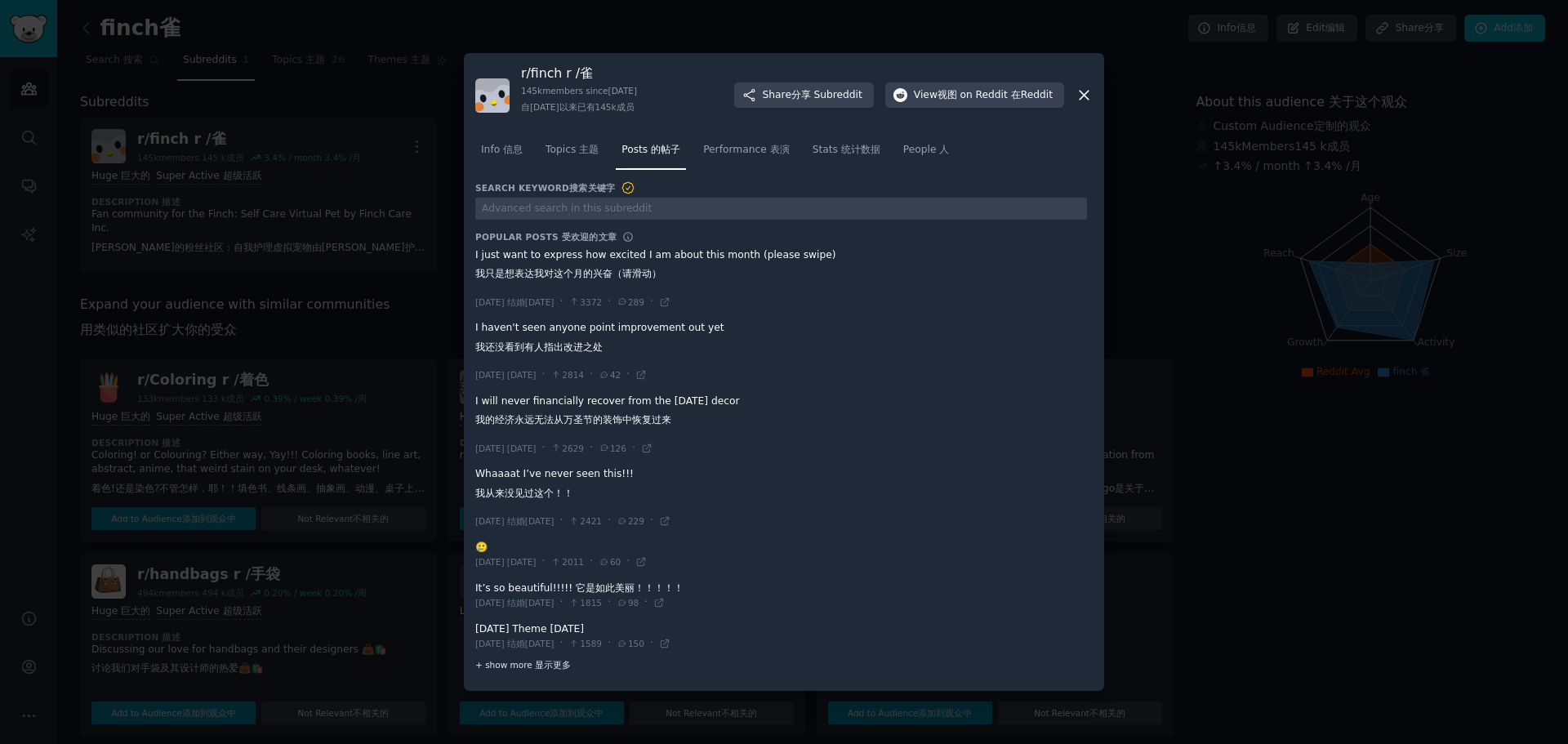
click at [557, 664] on font "显示更多" at bounding box center [553, 665] width 36 height 9
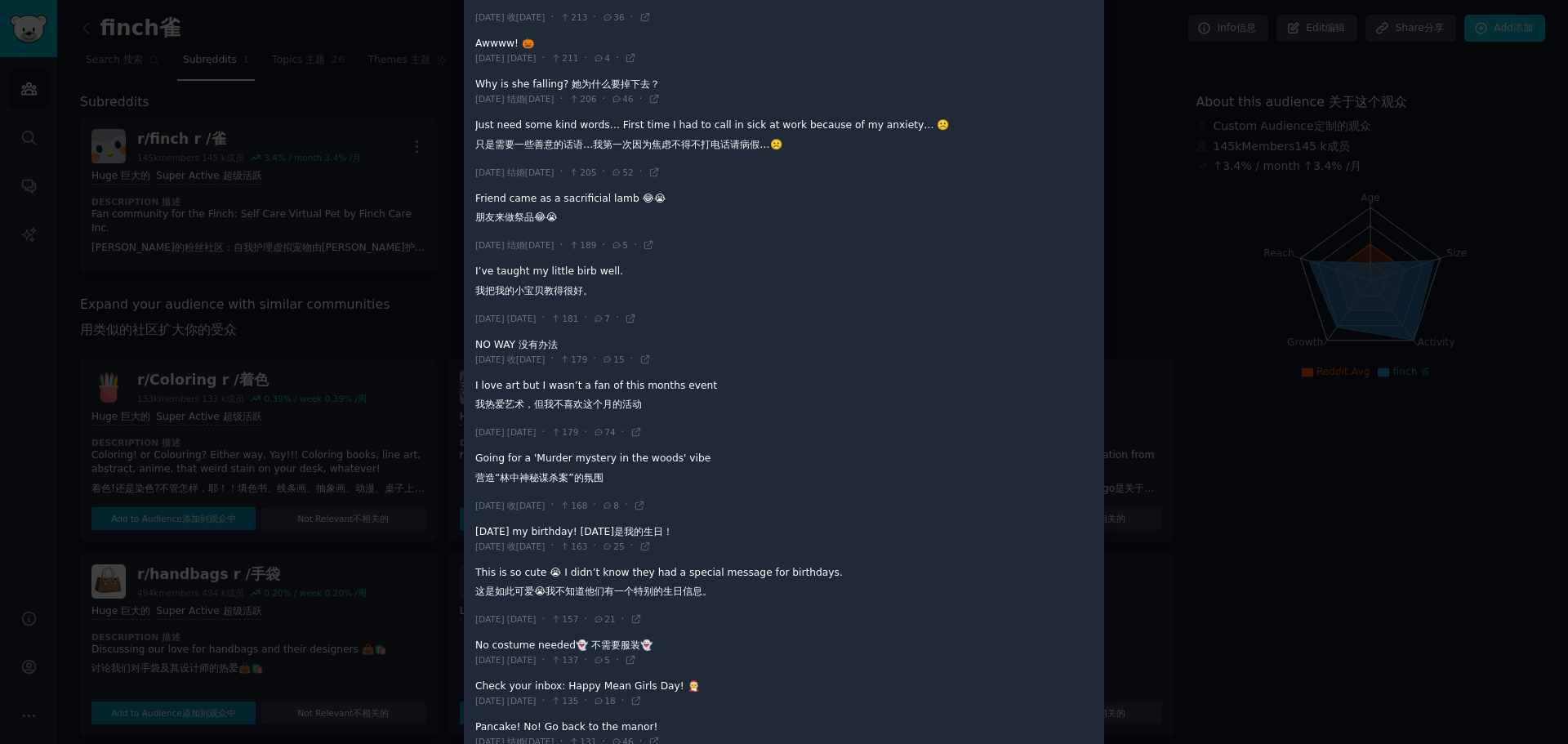
scroll to position [2355, 0]
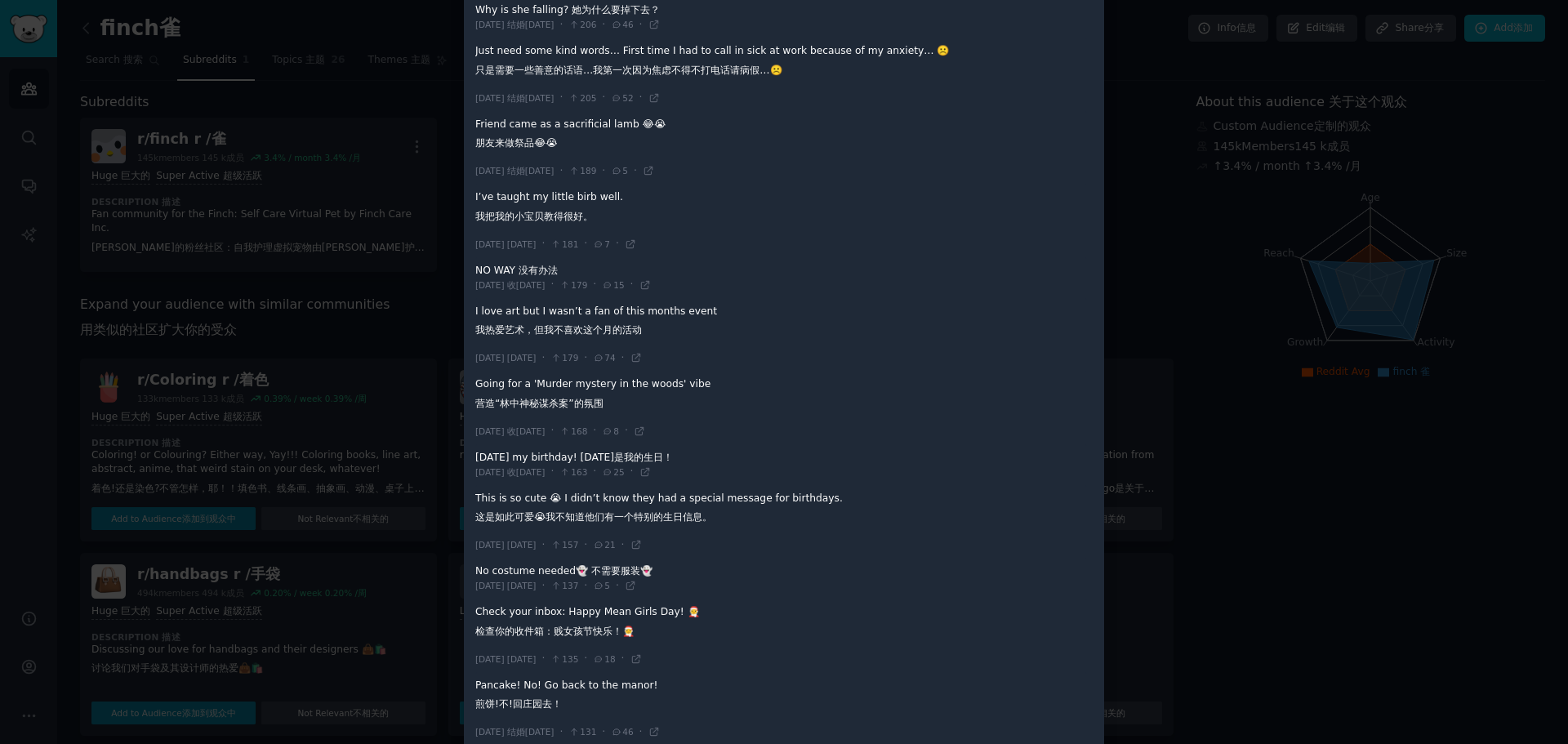
click at [1324, 166] on div at bounding box center [784, 372] width 1568 height 744
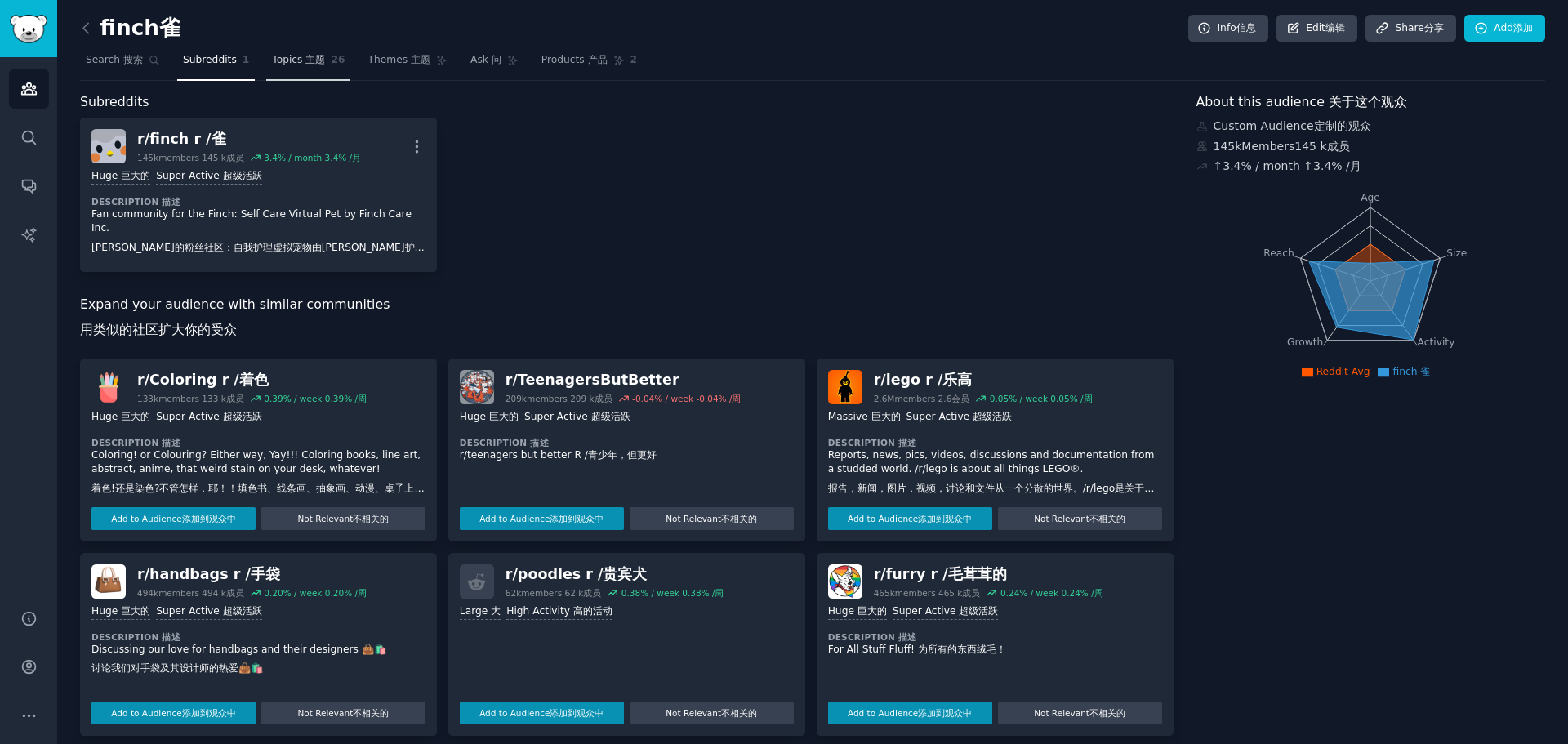
click at [295, 54] on span "Topics 主题" at bounding box center [298, 60] width 53 height 15
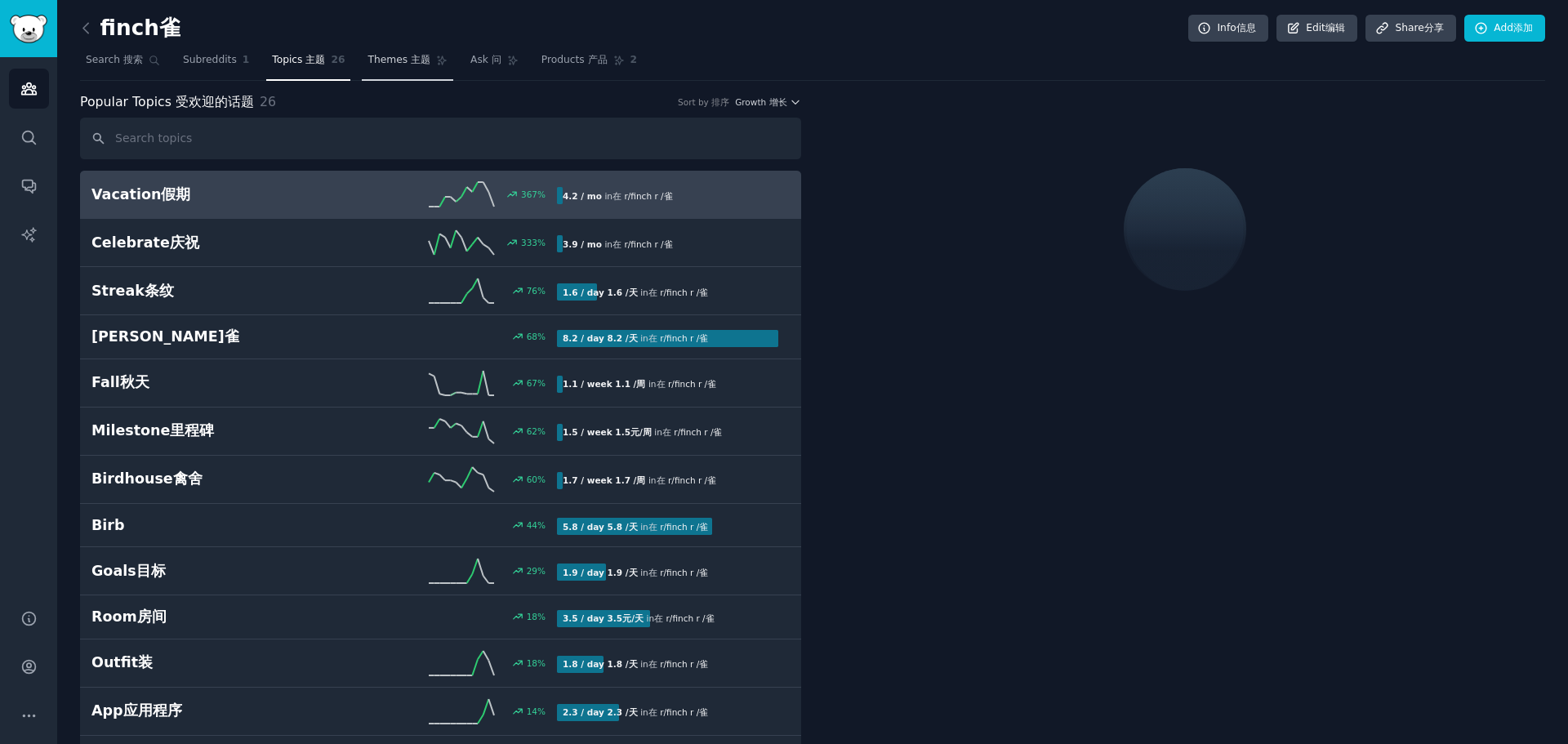
click at [389, 59] on span "Themes 主题" at bounding box center [399, 60] width 63 height 15
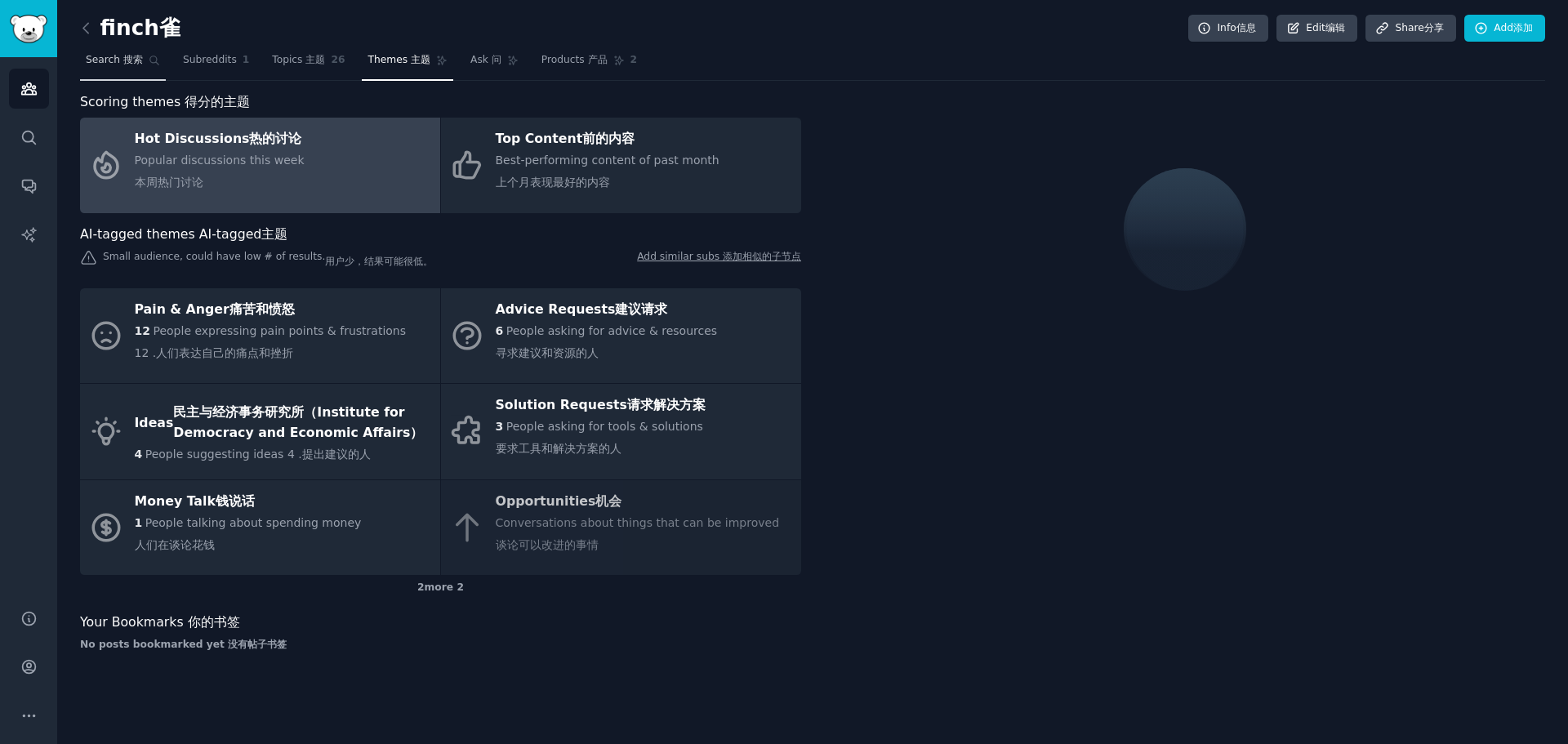
click at [112, 64] on span "Search 搜索" at bounding box center [114, 60] width 58 height 15
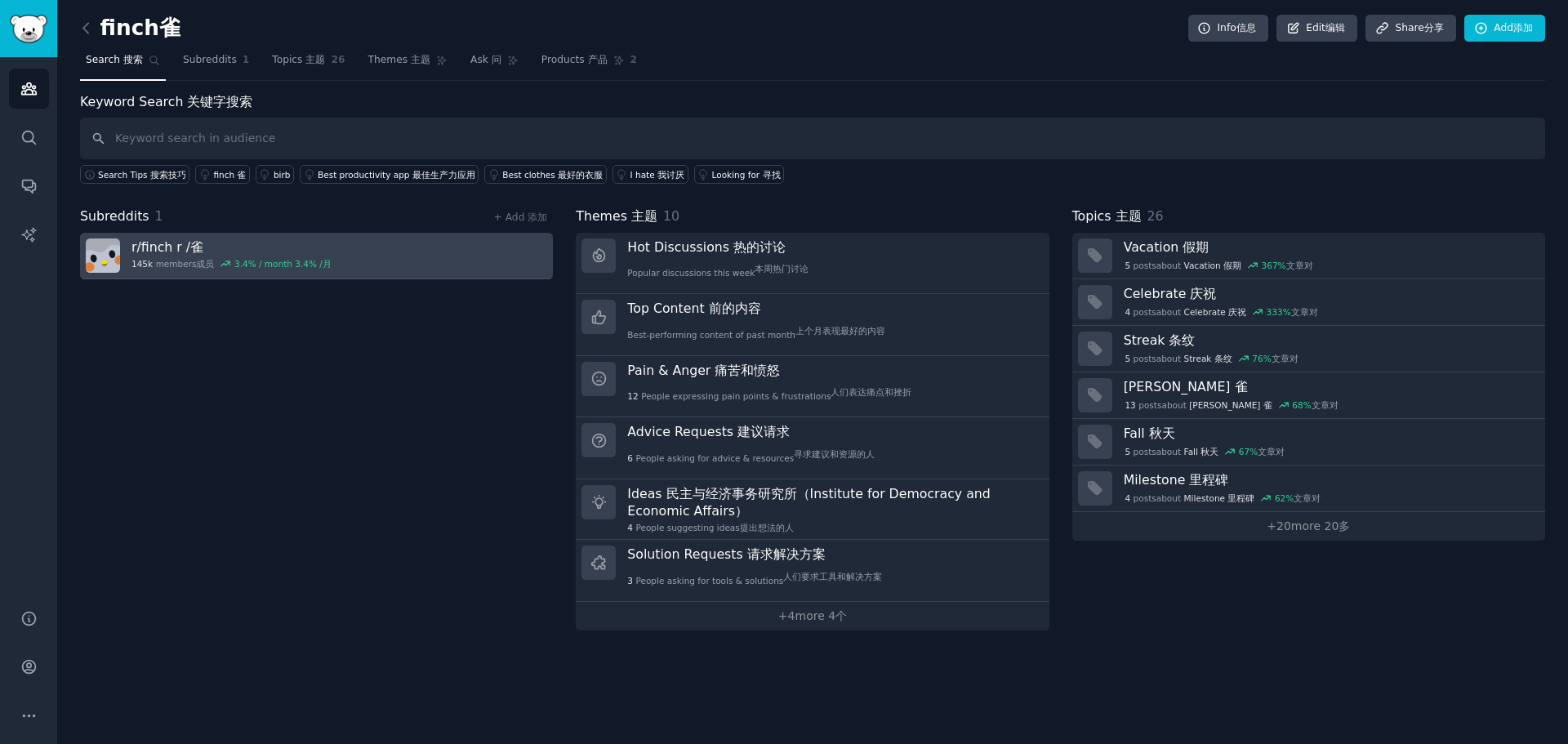
click at [163, 253] on h3 "r/ finch r /雀" at bounding box center [231, 247] width 200 height 17
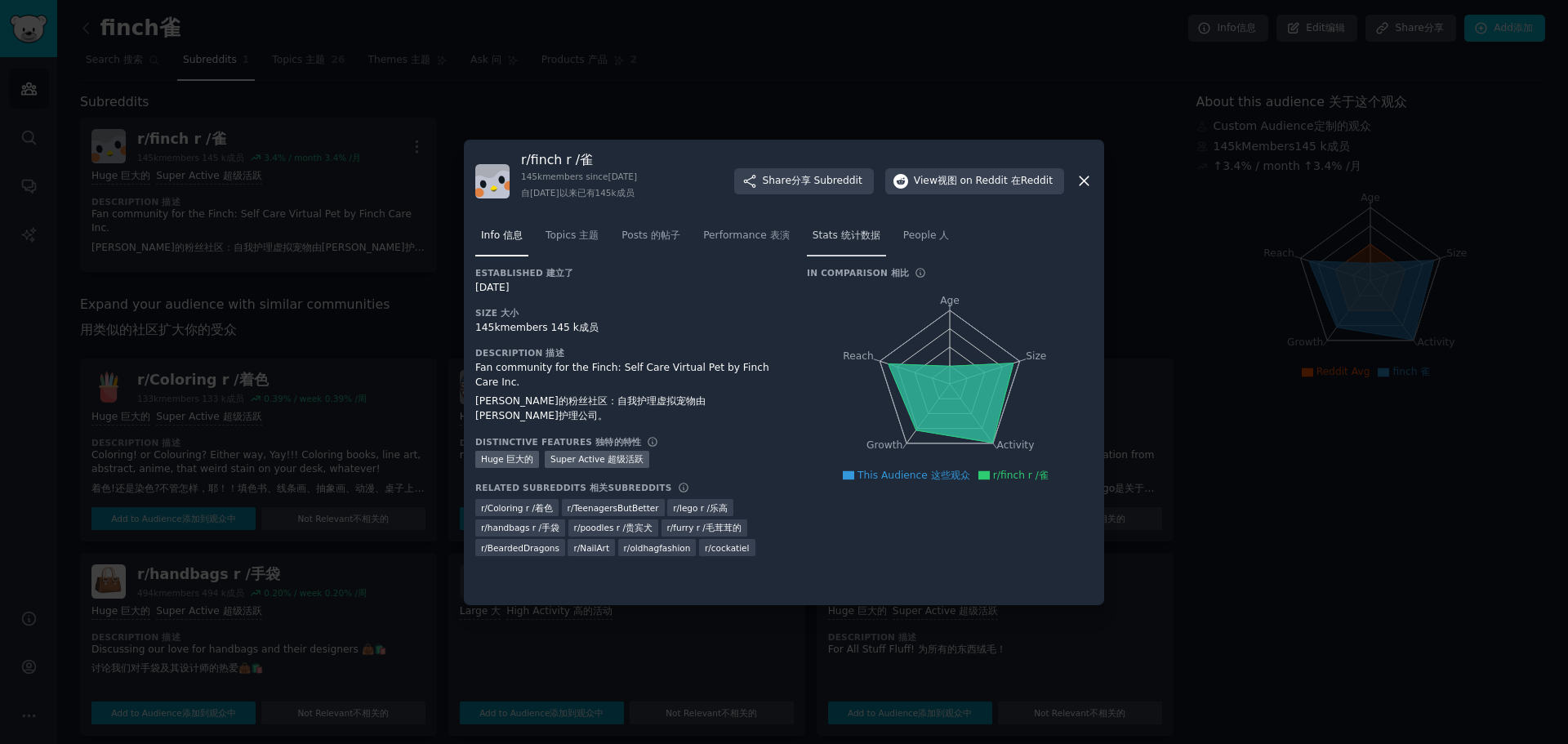
click at [842, 235] on font "统计数据" at bounding box center [861, 235] width 40 height 11
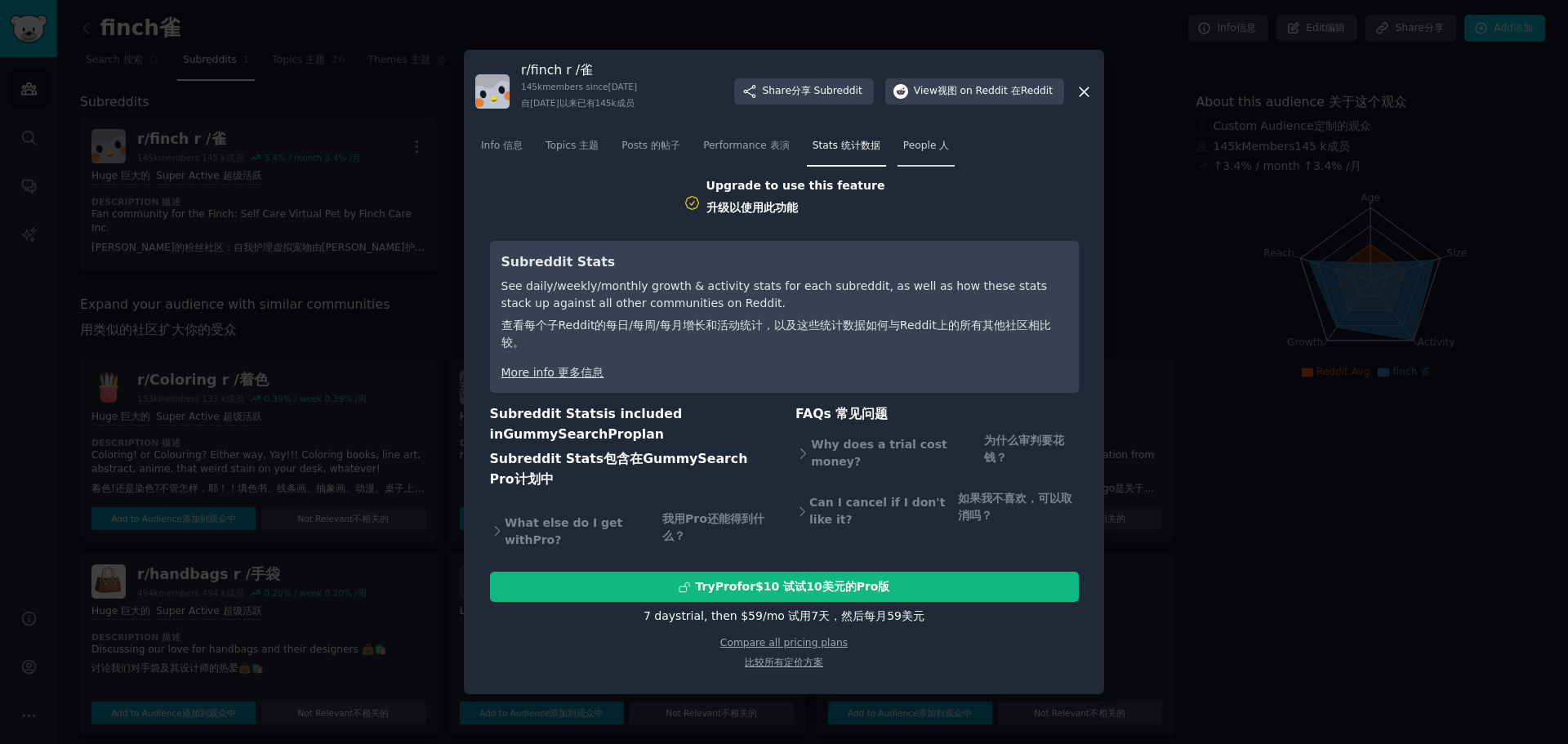
click at [921, 152] on span "People 人" at bounding box center [926, 146] width 46 height 15
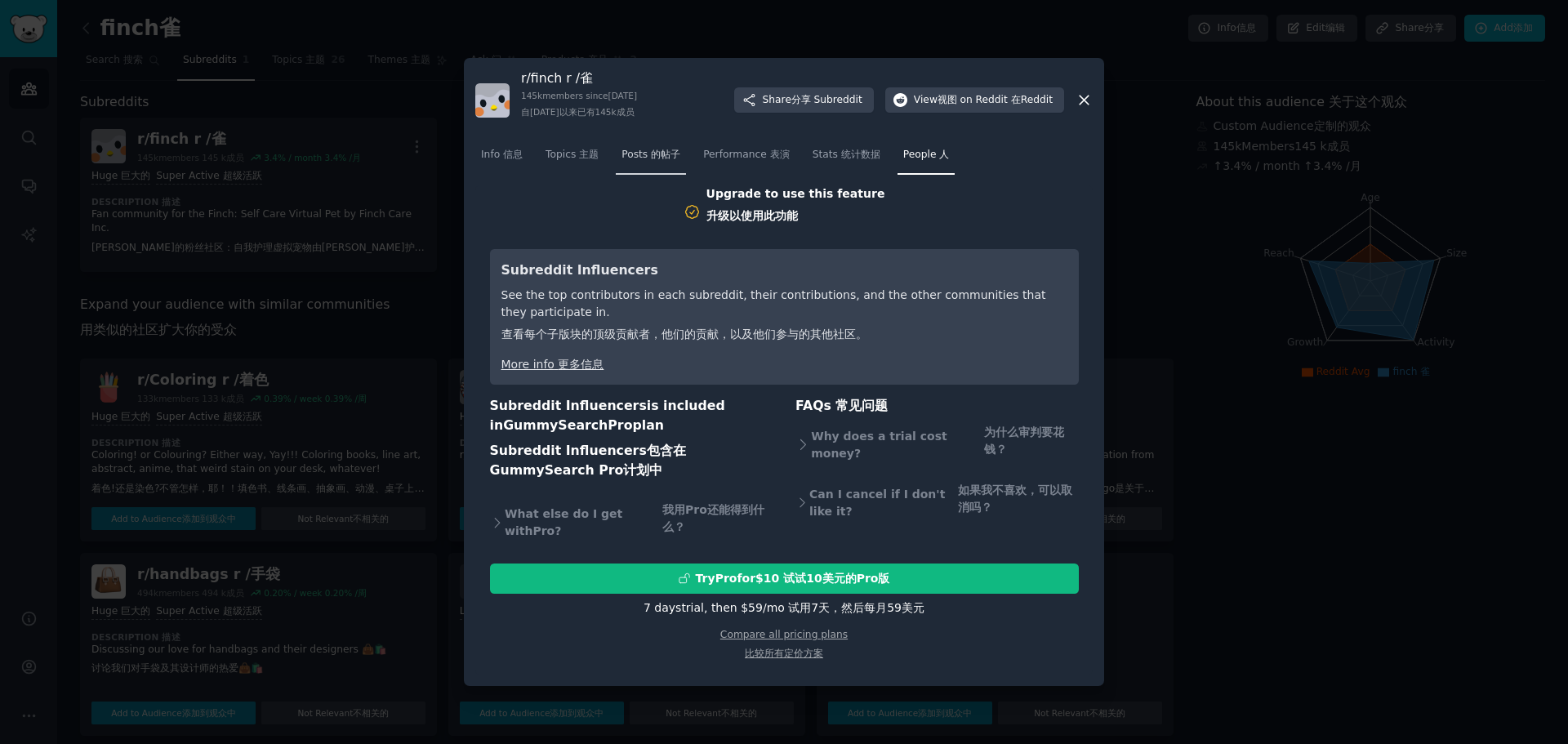
click at [661, 150] on font "的帖子" at bounding box center [665, 155] width 29 height 11
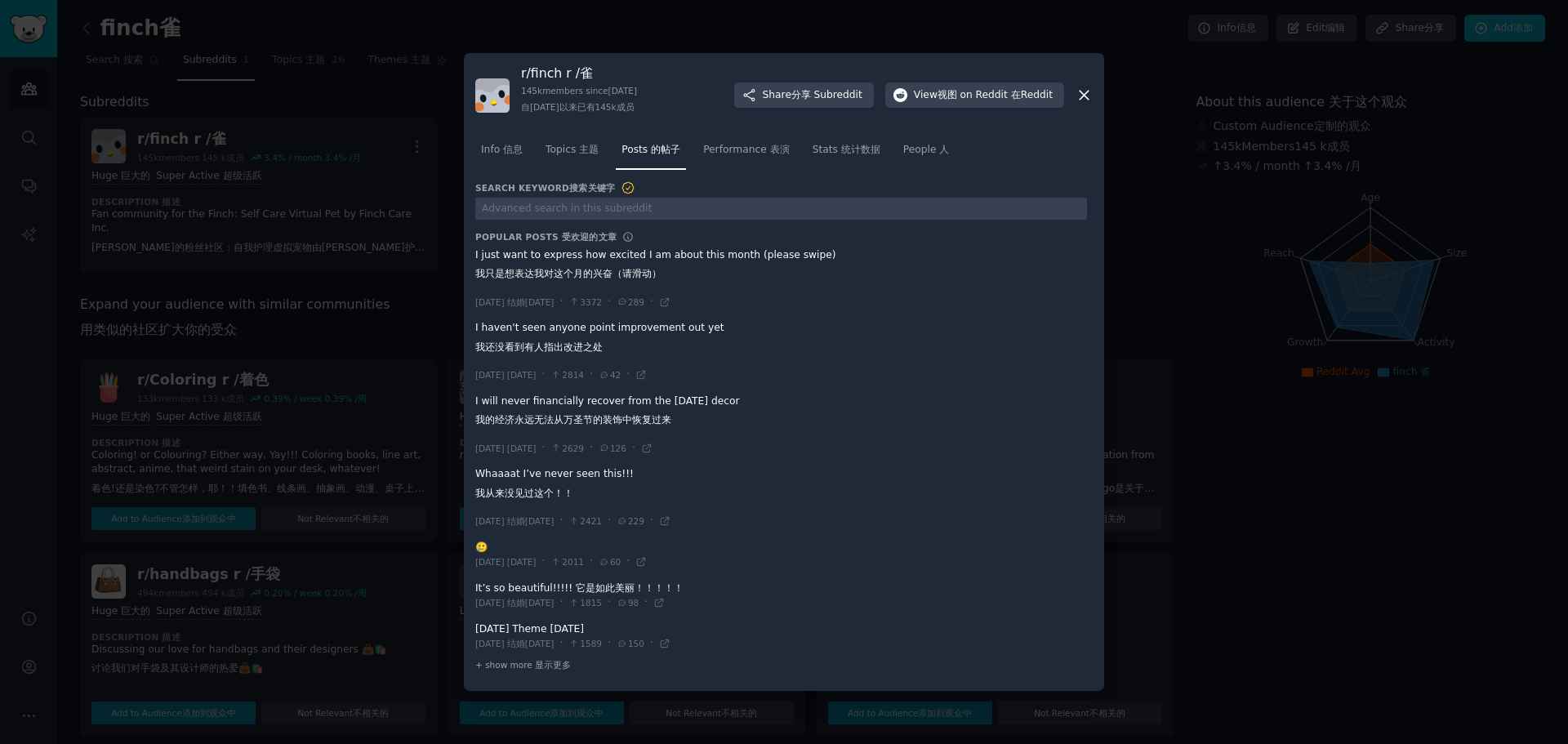
click at [418, 198] on div at bounding box center [784, 372] width 1568 height 744
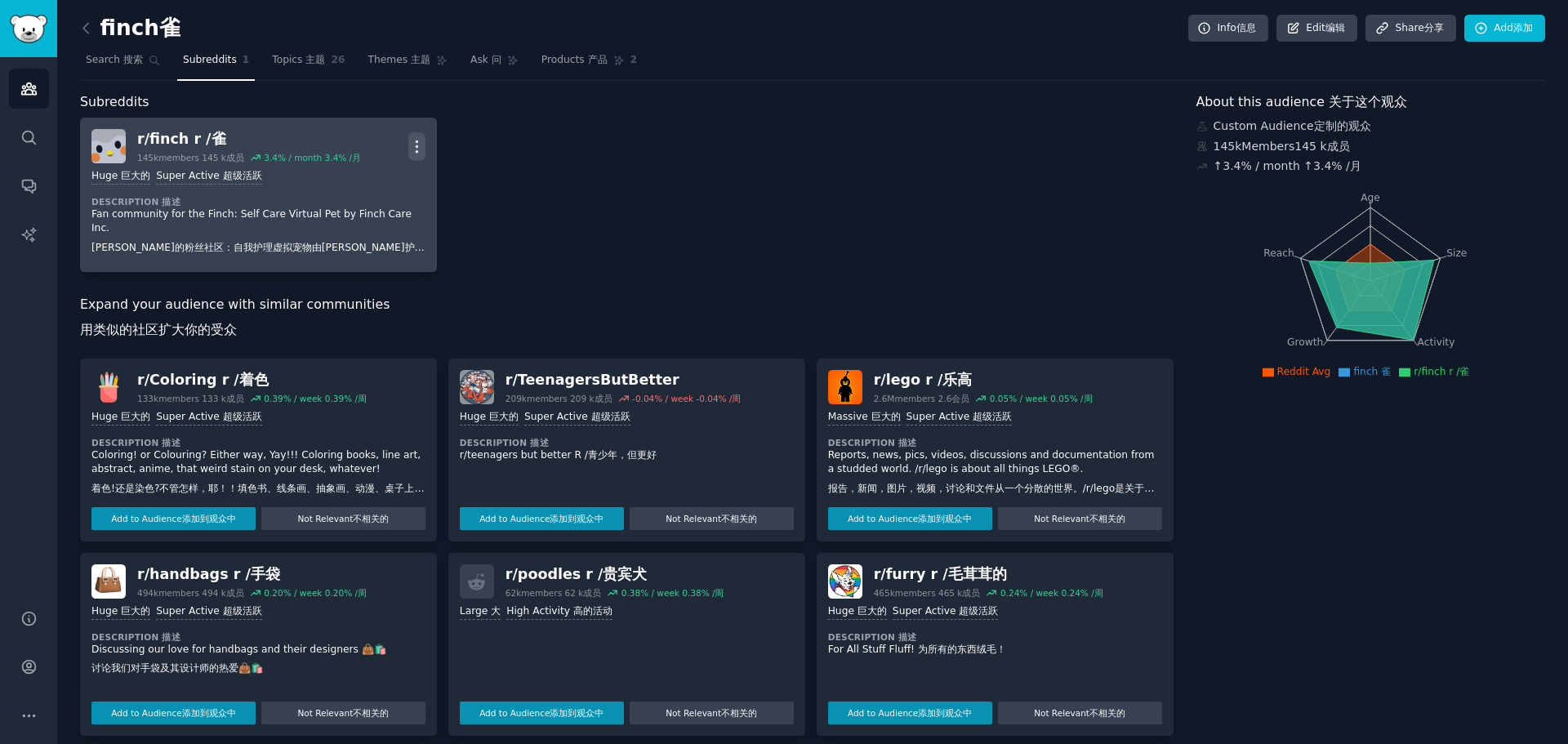
click at [420, 144] on icon "button" at bounding box center [417, 146] width 17 height 17
click at [365, 147] on font "视图" at bounding box center [376, 152] width 23 height 13
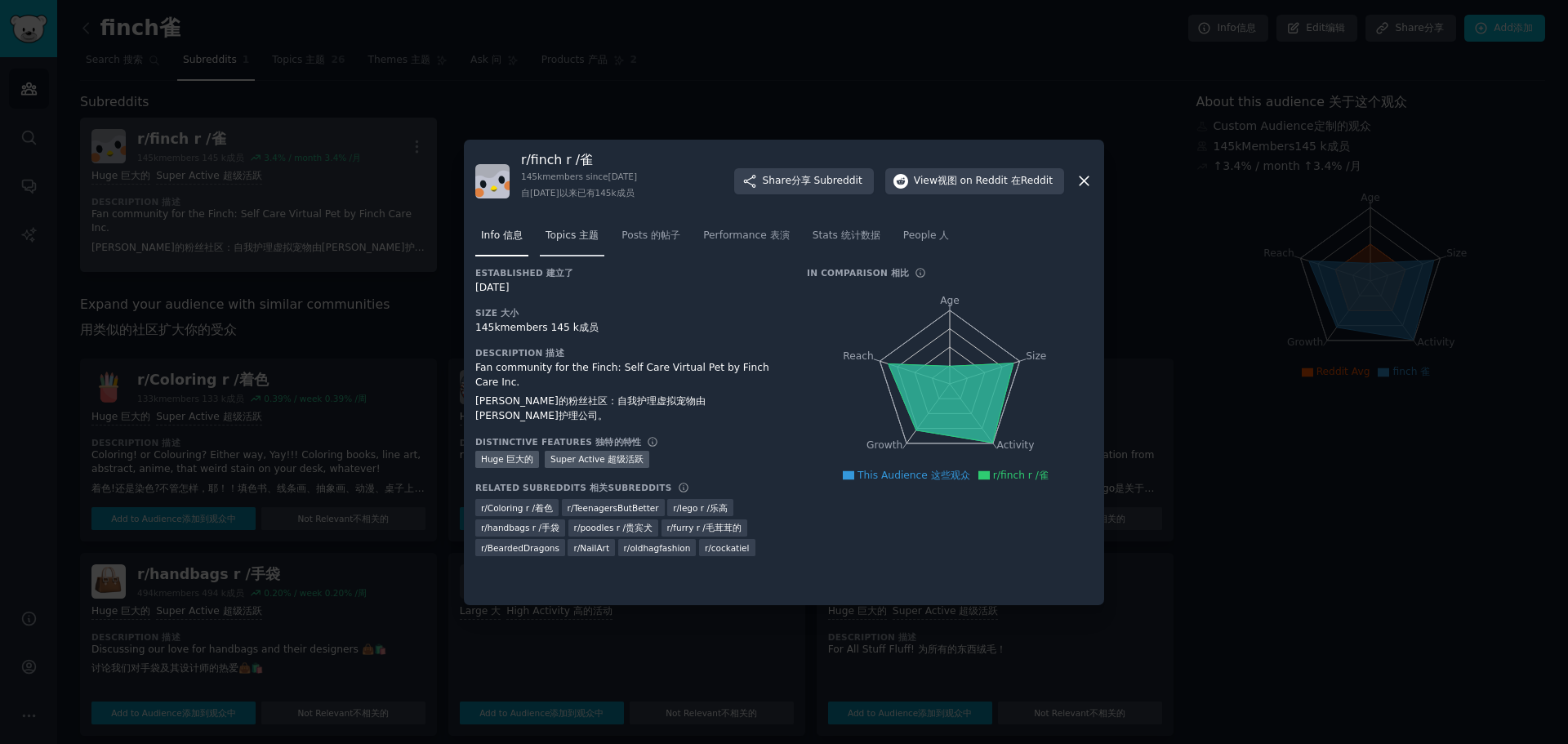
click at [582, 228] on link "Topics 主题" at bounding box center [572, 239] width 64 height 33
